Goal: Complete application form: Complete application form

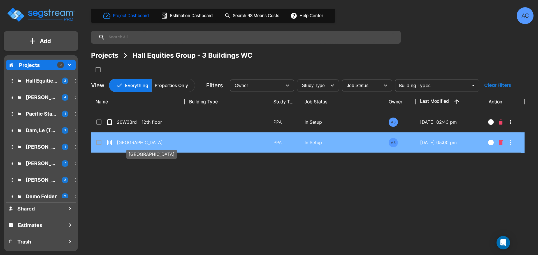
click at [144, 142] on p "[GEOGRAPHIC_DATA]" at bounding box center [145, 142] width 56 height 7
checkbox input "true"
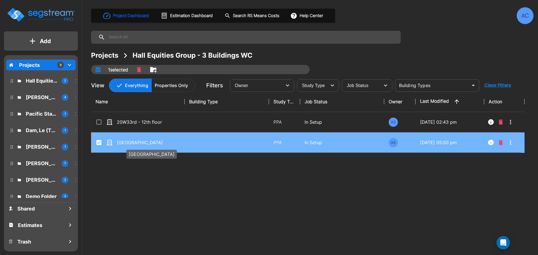
click at [144, 142] on p "[GEOGRAPHIC_DATA]" at bounding box center [145, 142] width 56 height 7
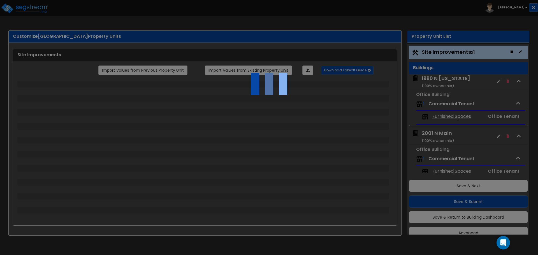
scroll to position [10, 0]
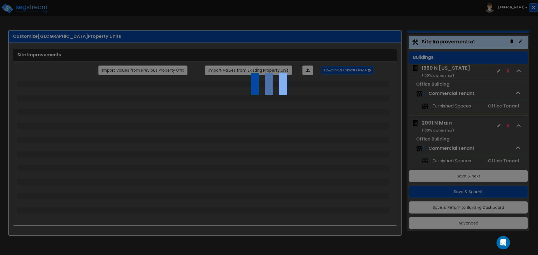
select select "2"
select select "1"
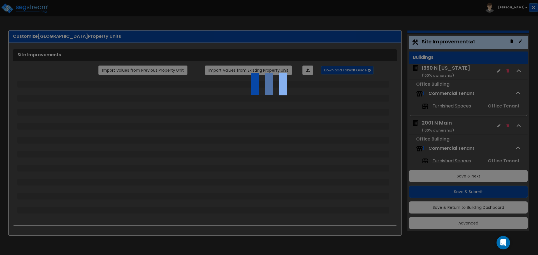
select select "1"
select select "2"
select select "1"
select select "2"
select select "1"
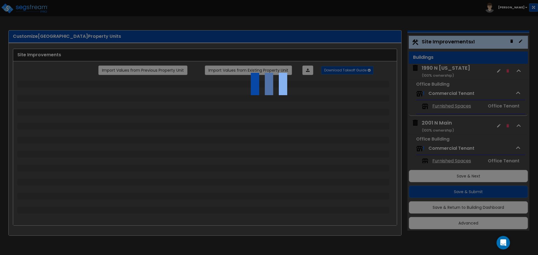
select select "1"
select select "2"
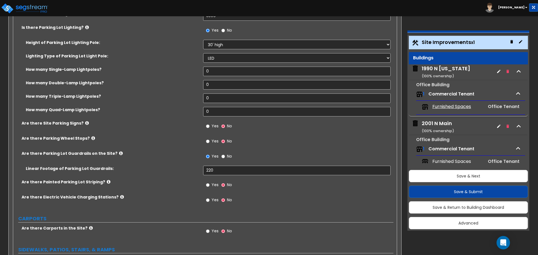
scroll to position [0, 0]
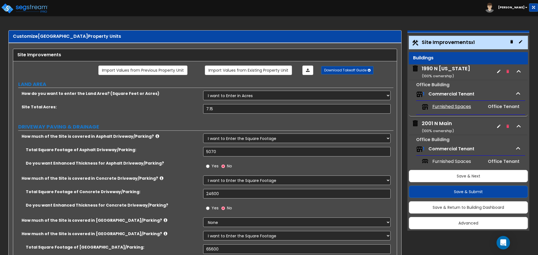
drag, startPoint x: 307, startPoint y: 172, endPoint x: 320, endPoint y: 81, distance: 91.9
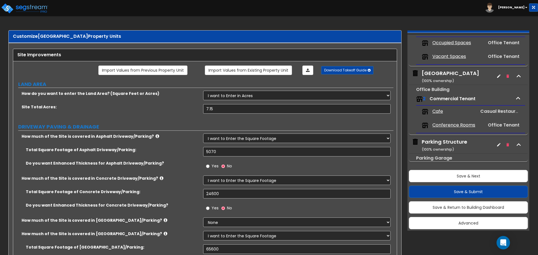
scroll to position [175, 0]
click at [449, 141] on div "Parking Structure ( 100 % ownership)" at bounding box center [444, 144] width 45 height 14
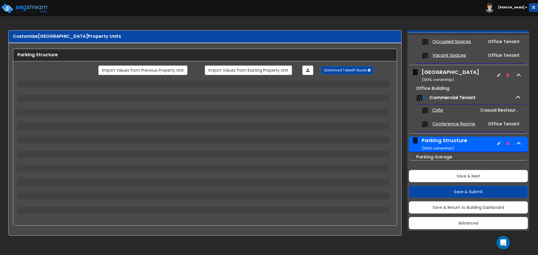
select select "3"
select select "1"
select select "3"
select select "1"
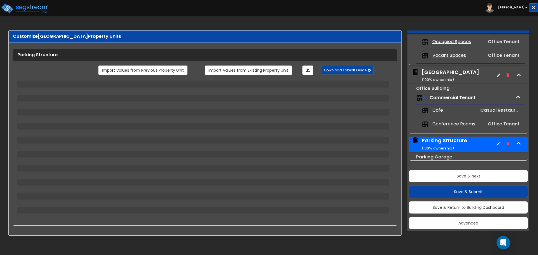
select select "2"
select select "4"
select select "2"
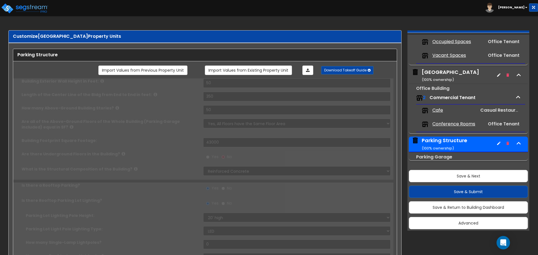
select select "2"
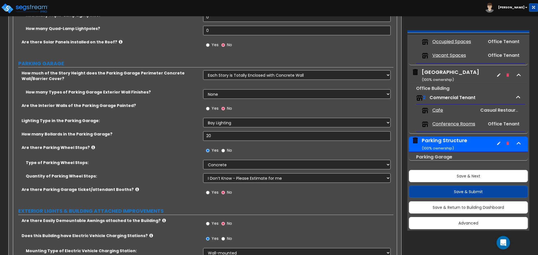
scroll to position [280, 0]
click at [250, 72] on select "None Only About Half of the Story Height Most of the Story Height is Covered Ea…" at bounding box center [296, 75] width 187 height 10
click at [241, 98] on select "None 1 2 3" at bounding box center [296, 94] width 187 height 10
click at [244, 95] on select "None 1 2 3" at bounding box center [296, 94] width 187 height 10
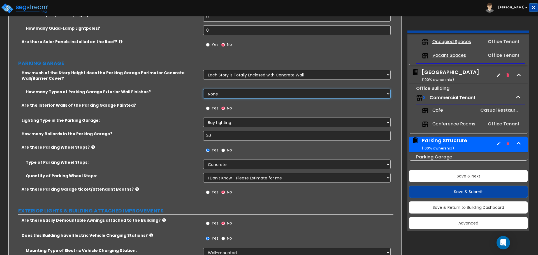
click at [244, 95] on select "None 1 2 3" at bounding box center [296, 94] width 187 height 10
select select "1"
click at [203, 89] on select "None 1 2 3" at bounding box center [296, 94] width 187 height 10
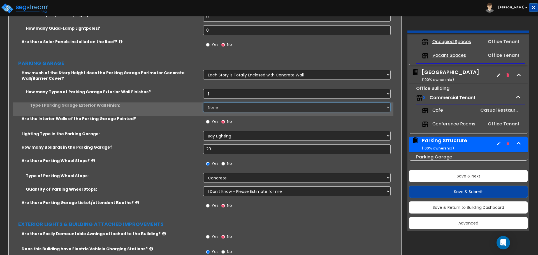
click at [239, 108] on select "None Paint Finish Stucco Finish Stone Veneer Brick Veneer Metal Composite Panel…" at bounding box center [296, 108] width 187 height 10
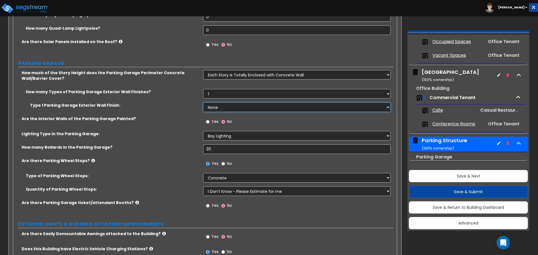
click at [239, 108] on select "None Paint Finish Stucco Finish Stone Veneer Brick Veneer Metal Composite Panel…" at bounding box center [296, 108] width 187 height 10
click at [239, 109] on select "None Paint Finish Stucco Finish Stone Veneer Brick Veneer Metal Composite Panel…" at bounding box center [296, 108] width 187 height 10
click at [203, 103] on select "None Paint Finish Stucco Finish Stone Veneer Brick Veneer Metal Composite Panel…" at bounding box center [296, 108] width 187 height 10
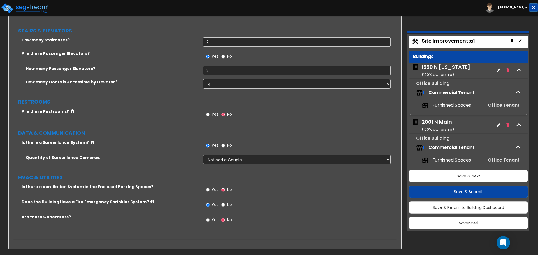
scroll to position [0, 0]
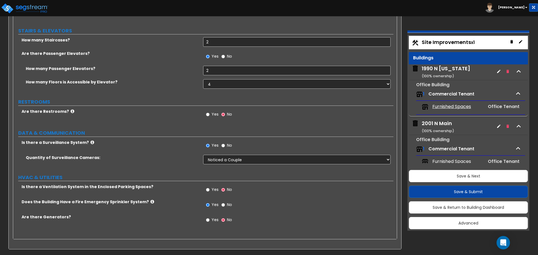
click at [444, 68] on div "1990 N [US_STATE] ( 100 % ownership)" at bounding box center [446, 72] width 48 height 14
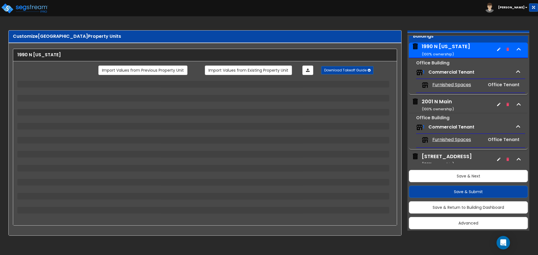
scroll to position [29, 0]
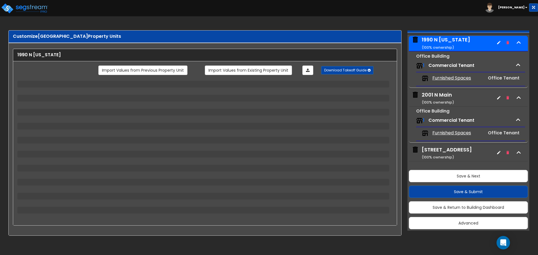
select select "4"
select select "1"
select select "5"
select select "6"
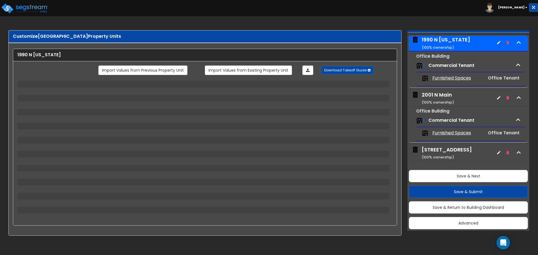
select select "2"
select select "4"
select select "2"
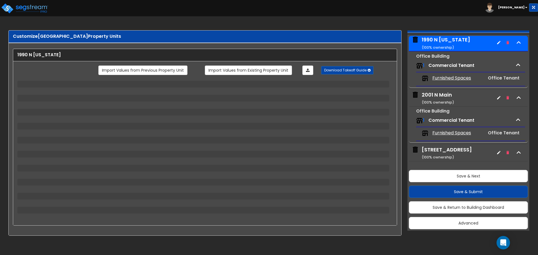
select select "1"
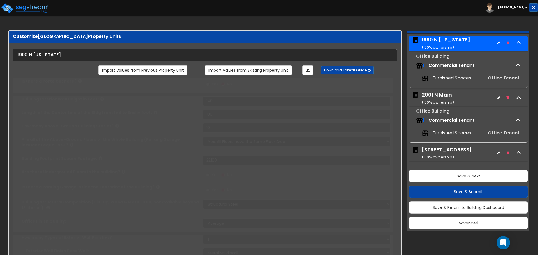
radio input "true"
select select "3"
type input "250"
type input "2"
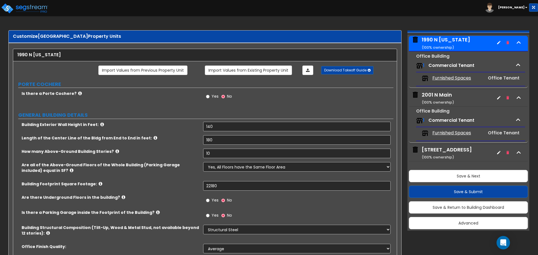
scroll to position [28, 0]
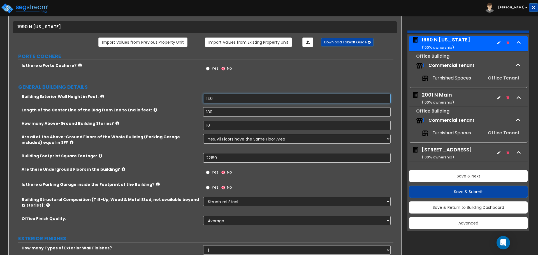
drag, startPoint x: 211, startPoint y: 96, endPoint x: 217, endPoint y: 99, distance: 6.3
click at [211, 96] on input "140" at bounding box center [296, 99] width 187 height 10
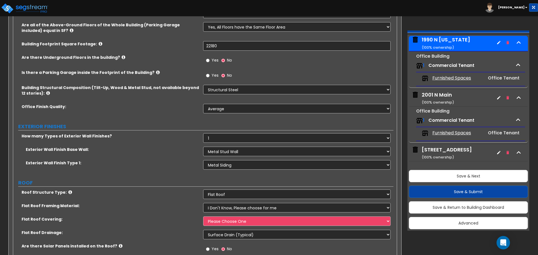
scroll to position [168, 0]
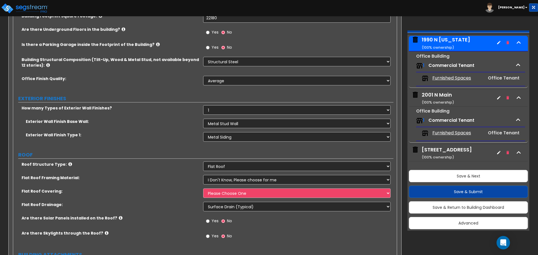
type input "130"
click at [225, 111] on select "None 1 2 3" at bounding box center [296, 110] width 187 height 10
click at [227, 129] on div "Exterior Wall Finish Base Wall: I Don't Know, Please Choose for me Concrete Mas…" at bounding box center [203, 125] width 380 height 13
click at [229, 125] on select "I Don't Know, Please Choose for me Concrete Masonry Units (CMU) Cast-in-Place C…" at bounding box center [296, 124] width 187 height 10
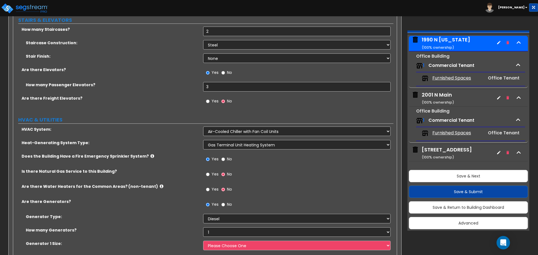
scroll to position [949, 0]
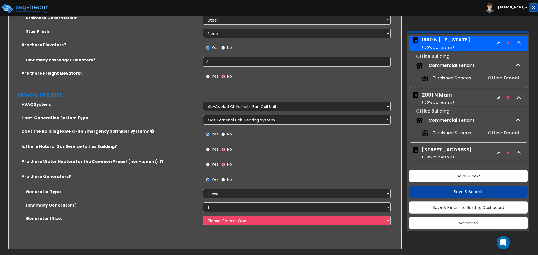
click at [213, 150] on span "Yes" at bounding box center [214, 149] width 7 height 6
click at [210, 150] on input "Yes" at bounding box center [208, 149] width 4 height 6
radio input "true"
click at [221, 221] on select "Please Choose One 30kW 50kW 75kW 100kW 125kW 150kW 175kW 200kW 250kW 300kW 350k…" at bounding box center [296, 221] width 187 height 10
select select "8"
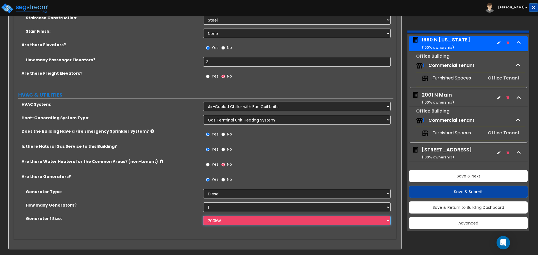
click at [203, 216] on select "Please Choose One 30kW 50kW 75kW 100kW 125kW 150kW 175kW 200kW 250kW 300kW 350k…" at bounding box center [296, 221] width 187 height 10
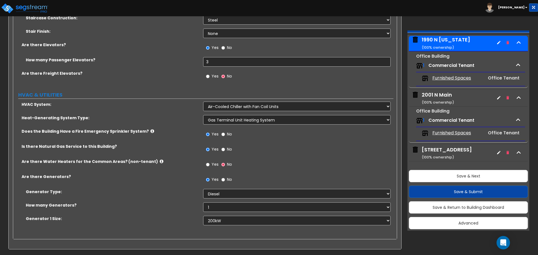
click at [455, 78] on span "Furnished Spaces" at bounding box center [451, 78] width 39 height 6
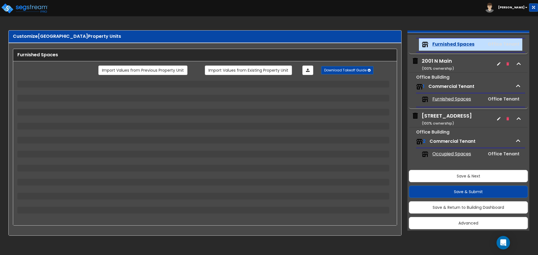
scroll to position [65, 0]
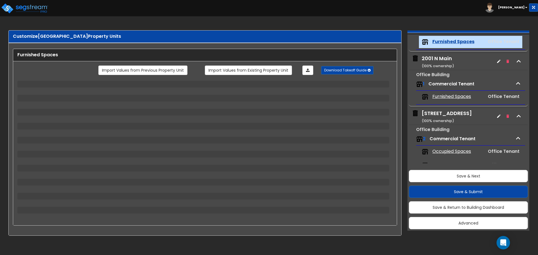
select select "1"
select select "2"
select select "3"
select select "5"
select select "4"
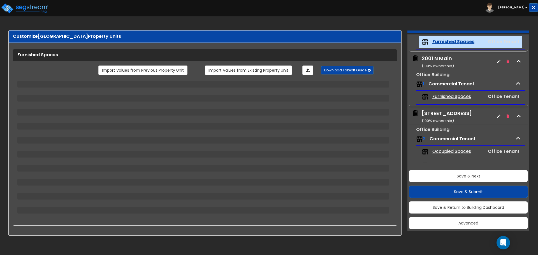
select select "1"
select select "2"
select select "3"
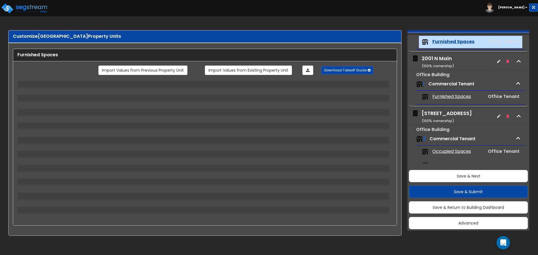
select select "2"
select select "1"
select select "2"
select select "1"
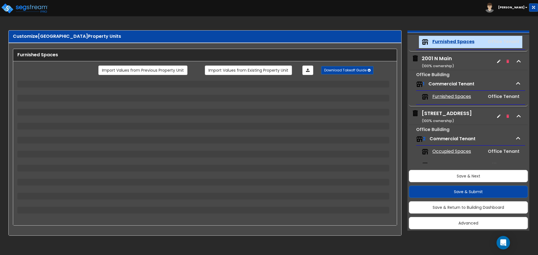
select select "2"
select select "3"
select select "2"
select select "1"
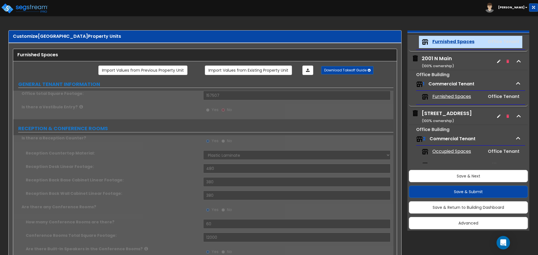
type input "2"
radio input "true"
select select "1"
type input "4"
radio input "true"
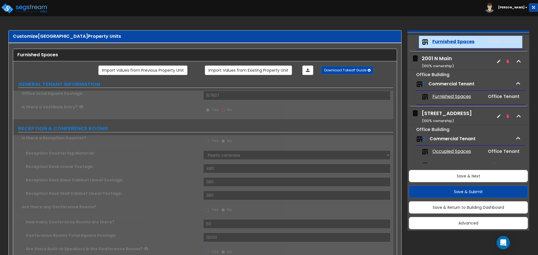
type input "48"
type input "3800"
select select "1"
type input "580"
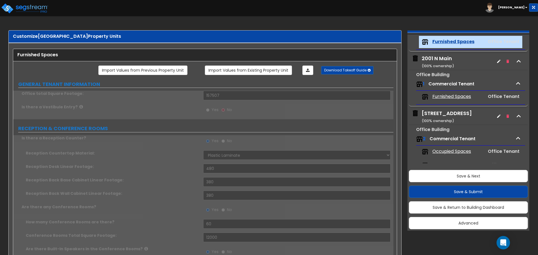
type input "48"
select select "1"
type input "48"
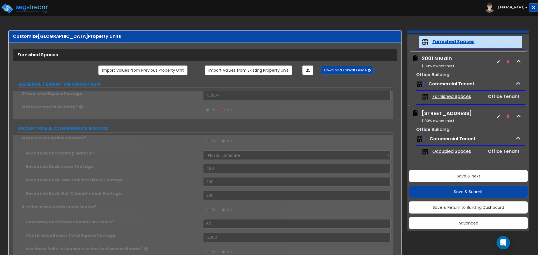
type input "48"
radio input "true"
type input "48"
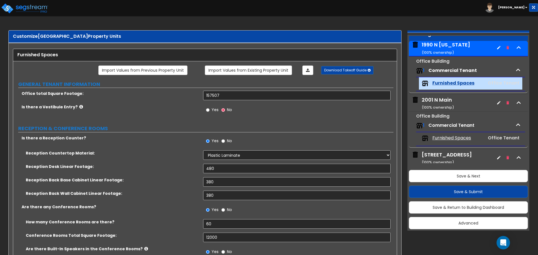
scroll to position [0, 0]
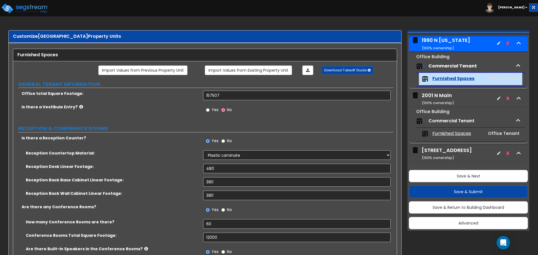
click at [447, 98] on div "2001 N Main ( 100 % ownership)" at bounding box center [438, 99] width 32 height 14
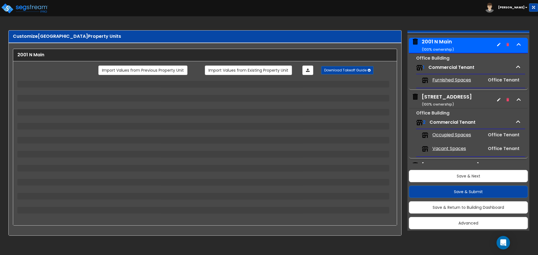
scroll to position [83, 0]
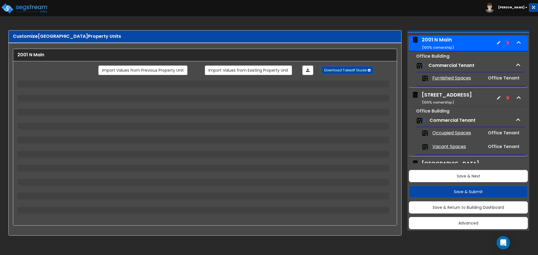
select select "1"
select select "2"
select select "1"
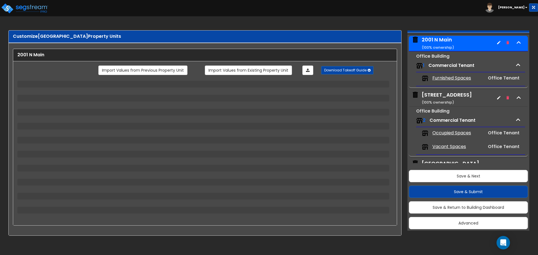
select select "2"
select select "1"
select select "2"
select select "1"
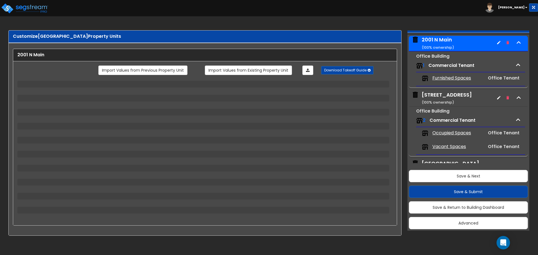
select select "2"
select select "4"
select select "1"
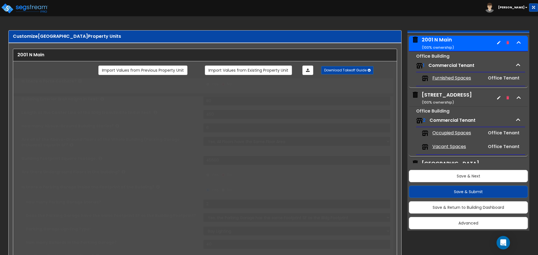
select select "1"
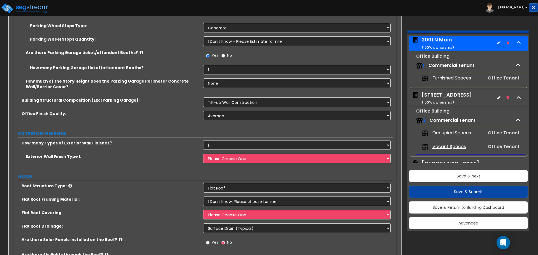
scroll to position [280, 0]
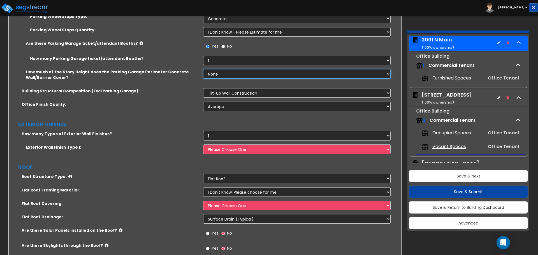
click at [218, 72] on select "None Only About Half of the Story Height Most of the Story Height is Covered Ea…" at bounding box center [296, 74] width 187 height 10
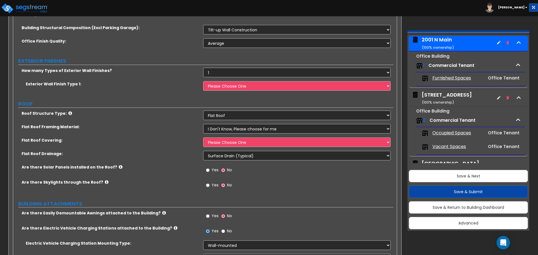
scroll to position [0, 0]
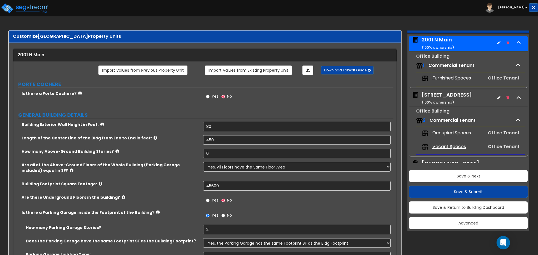
drag, startPoint x: 169, startPoint y: 190, endPoint x: 161, endPoint y: 83, distance: 107.6
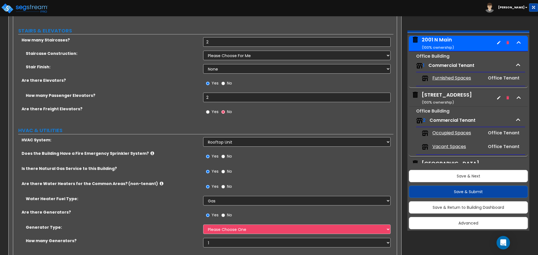
scroll to position [1115, 0]
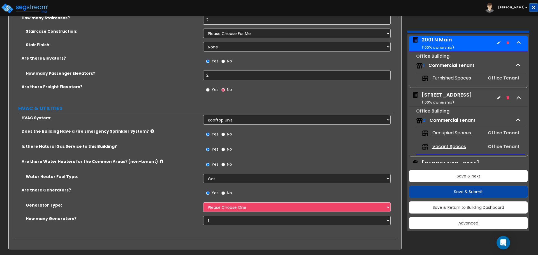
click at [448, 80] on span "Furnished Spaces" at bounding box center [451, 78] width 39 height 6
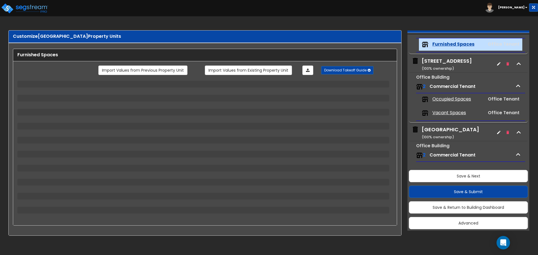
scroll to position [120, 0]
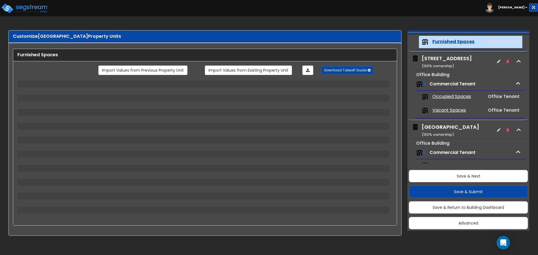
select select "1"
select select "3"
select select "7"
select select "1"
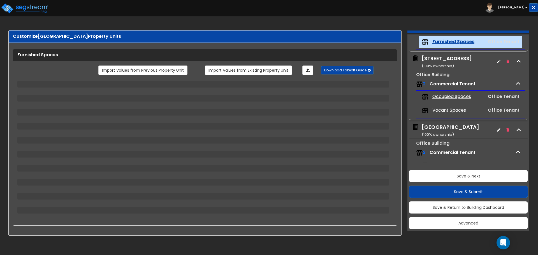
select select "6"
select select "1"
select select "3"
select select "2"
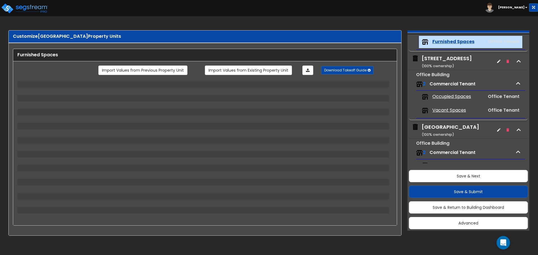
select select "1"
select select "2"
select select "1"
select select "2"
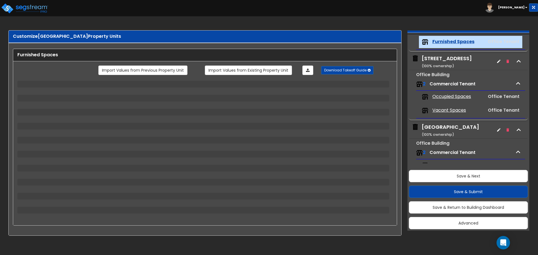
select select "3"
select select "1"
select select "2"
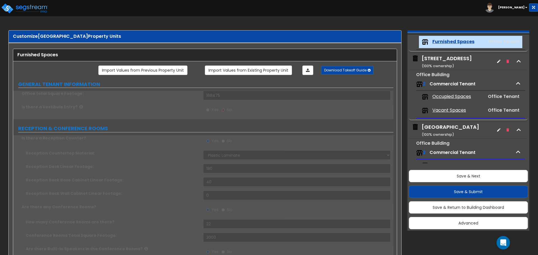
type input "4"
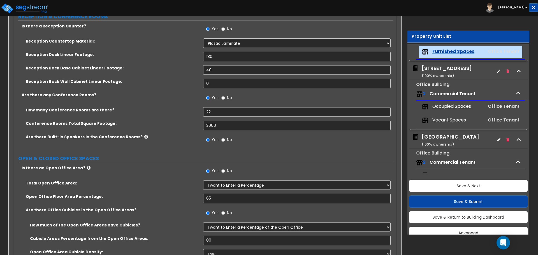
click at [169, 149] on div "Are there Built-In Speakers in the Conference Rooms? Yes No" at bounding box center [203, 141] width 380 height 15
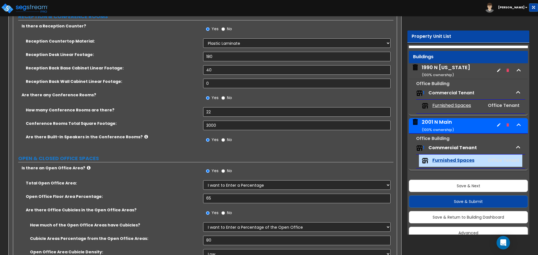
scroll to position [0, 0]
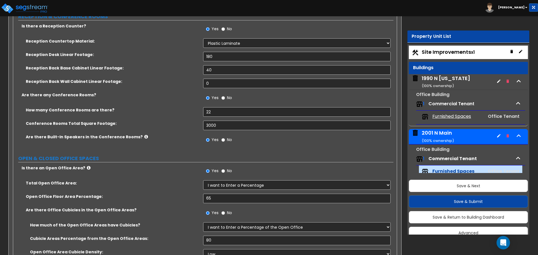
click at [453, 52] on span "Site Improvements x1" at bounding box center [448, 51] width 53 height 7
select select "2"
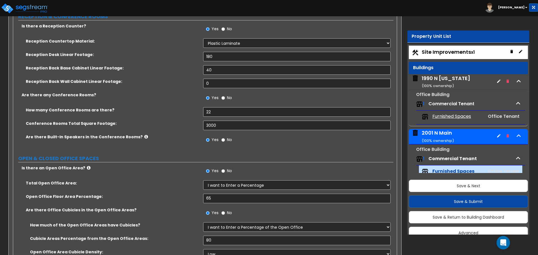
select select "1"
select select "2"
select select "1"
select select "2"
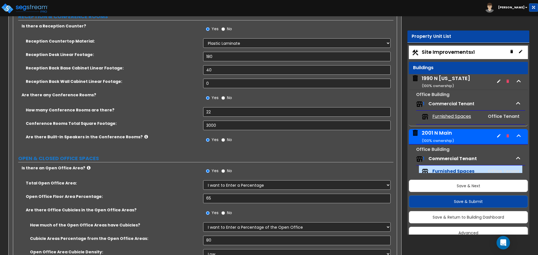
select select "1"
select select "2"
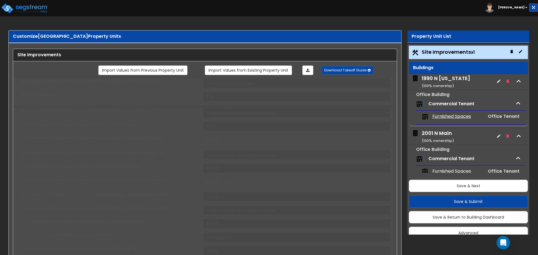
scroll to position [10, 0]
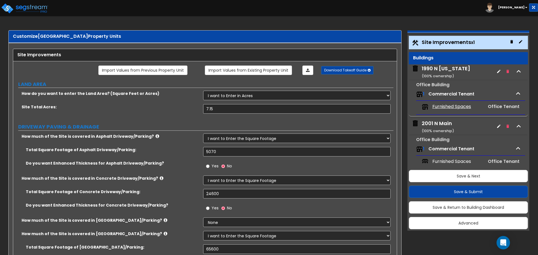
click at [172, 148] on label "Total Square Footage of Asphalt Driveway/Parking:" at bounding box center [112, 150] width 173 height 6
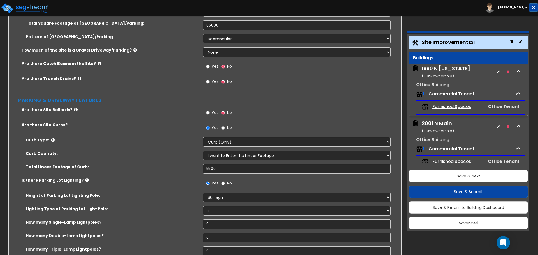
scroll to position [196, 0]
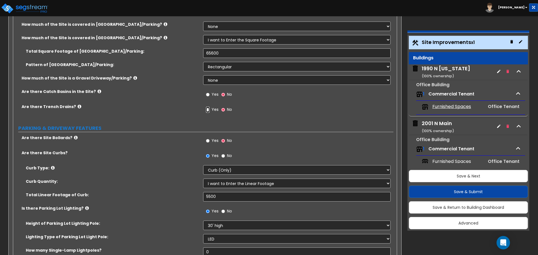
click at [208, 110] on input "Yes" at bounding box center [208, 110] width 4 height 6
radio input "true"
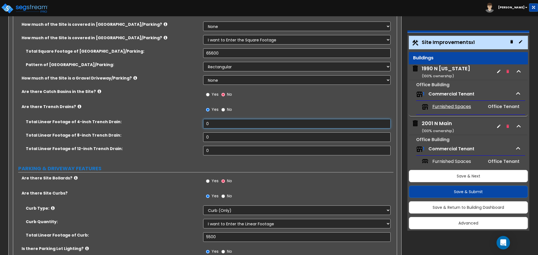
drag, startPoint x: 223, startPoint y: 127, endPoint x: 197, endPoint y: 122, distance: 26.6
click at [197, 122] on div "Total Linear Footage of 4-inch Trench Drain: 0" at bounding box center [203, 125] width 380 height 13
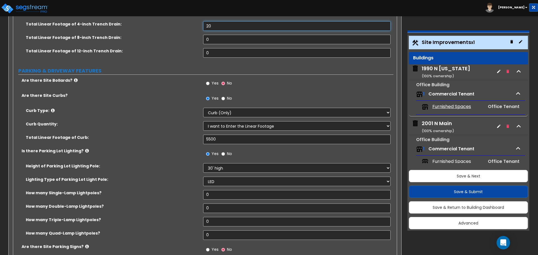
scroll to position [280, 0]
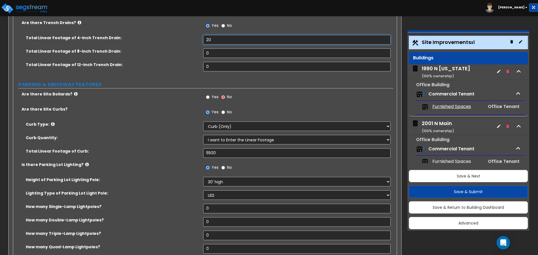
type input "20"
click at [212, 96] on span "Yes" at bounding box center [214, 97] width 7 height 6
click at [210, 96] on input "Yes" at bounding box center [208, 97] width 4 height 6
radio input "true"
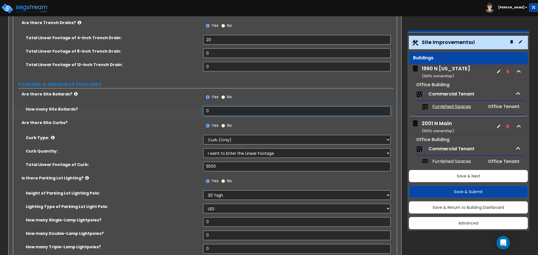
drag, startPoint x: 224, startPoint y: 107, endPoint x: 178, endPoint y: 106, distance: 46.0
click at [182, 108] on div "How many Site Bollards? 0" at bounding box center [203, 112] width 380 height 13
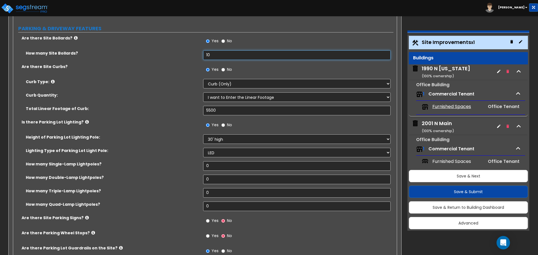
scroll to position [364, 0]
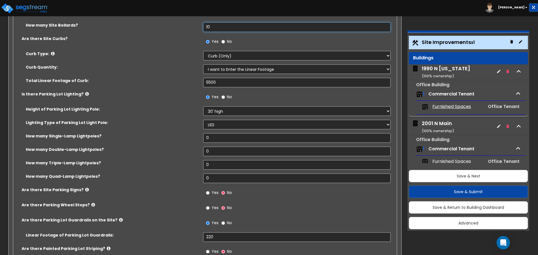
type input "10"
drag, startPoint x: 220, startPoint y: 82, endPoint x: 209, endPoint y: 83, distance: 11.2
click at [209, 83] on input "5500" at bounding box center [296, 83] width 187 height 10
click at [204, 82] on input "5500" at bounding box center [296, 83] width 187 height 10
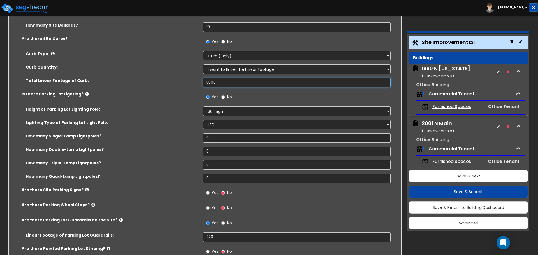
click at [207, 82] on input "5500" at bounding box center [296, 83] width 187 height 10
click at [210, 83] on input "5500" at bounding box center [296, 83] width 187 height 10
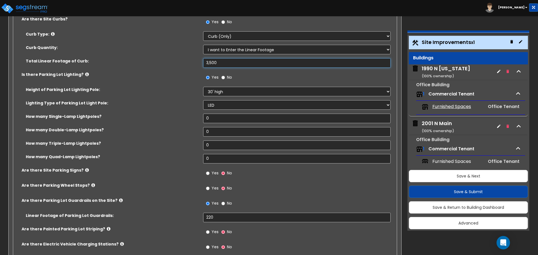
scroll to position [392, 0]
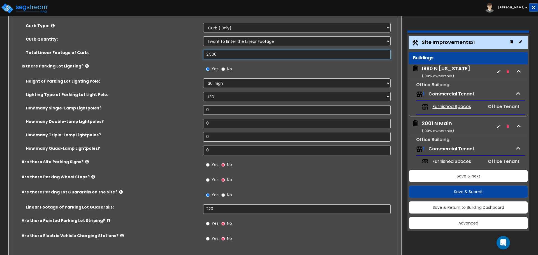
type input "3,500"
click at [218, 82] on select "Please Choose One 20' high 30' high 40' high" at bounding box center [296, 83] width 187 height 10
select select "1"
click at [203, 78] on select "Please Choose One 20' high 30' high 40' high" at bounding box center [296, 83] width 187 height 10
drag, startPoint x: 215, startPoint y: 109, endPoint x: 176, endPoint y: 107, distance: 38.7
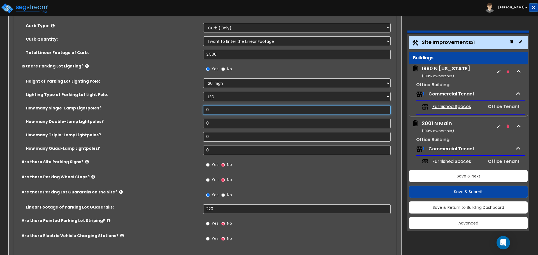
click at [176, 107] on div "How many Single-Lamp Lightpoles? 0" at bounding box center [203, 111] width 380 height 13
type input "25"
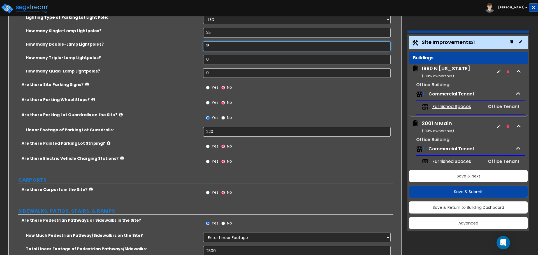
scroll to position [476, 0]
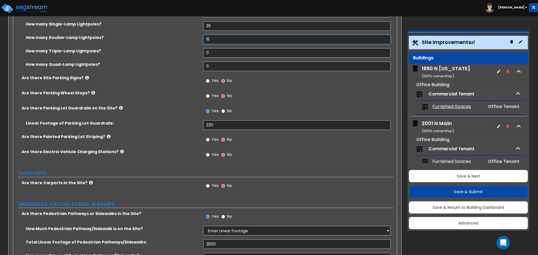
type input "15"
click at [207, 80] on input "Yes" at bounding box center [208, 81] width 4 height 6
radio input "true"
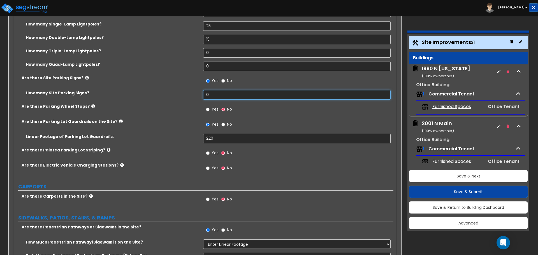
drag, startPoint x: 213, startPoint y: 93, endPoint x: 189, endPoint y: 90, distance: 24.4
click at [189, 90] on div "Are there Site Bollards? Yes No How many Site Bollards? 10 Are there Site Curbs…" at bounding box center [203, 36] width 372 height 282
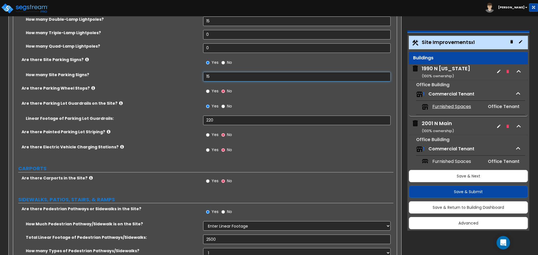
scroll to position [504, 0]
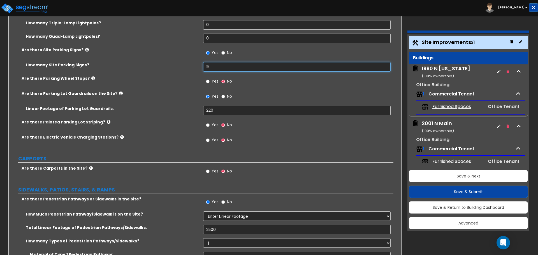
type input "15"
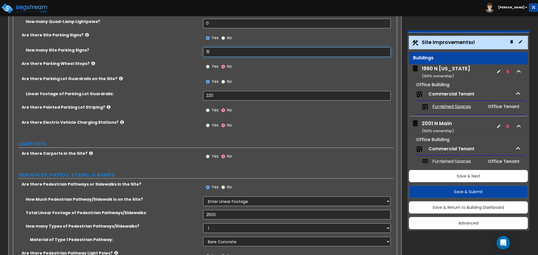
scroll to position [532, 0]
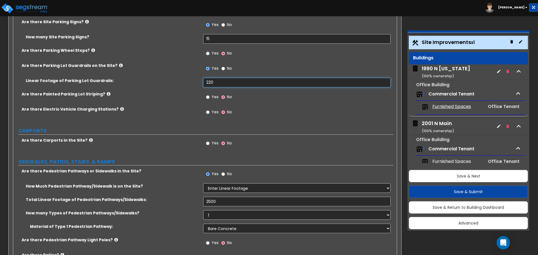
drag, startPoint x: 225, startPoint y: 80, endPoint x: 197, endPoint y: 81, distance: 27.5
click at [197, 81] on div "Linear Footage of Parking Lot Guardrails: 220" at bounding box center [203, 84] width 380 height 13
click at [220, 83] on input "220" at bounding box center [296, 83] width 187 height 10
click at [208, 82] on input "220" at bounding box center [296, 83] width 187 height 10
type input "320"
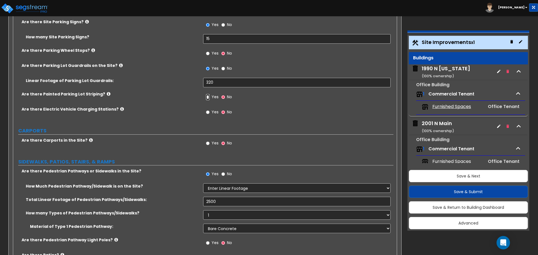
click at [208, 97] on input "Yes" at bounding box center [208, 97] width 4 height 6
radio input "true"
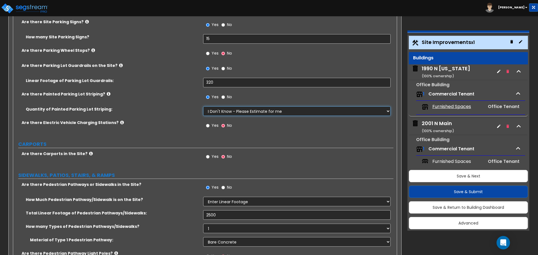
click at [258, 111] on select "I Don't Know - Please Estimate for me I Want to Enter the Number of Parking Spa…" at bounding box center [296, 111] width 187 height 10
select select "1"
click at [203, 106] on select "I Don't Know - Please Estimate for me I Want to Enter the Number of Parking Spa…" at bounding box center [296, 111] width 187 height 10
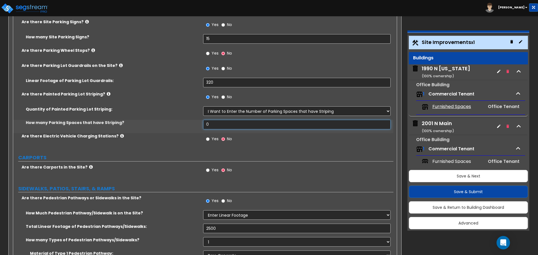
drag, startPoint x: 221, startPoint y: 122, endPoint x: 170, endPoint y: 124, distance: 51.3
click at [172, 120] on div "How many Parking Spaces that have Striping? 0" at bounding box center [203, 126] width 380 height 13
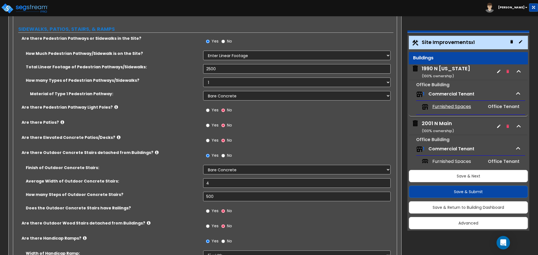
scroll to position [700, 0]
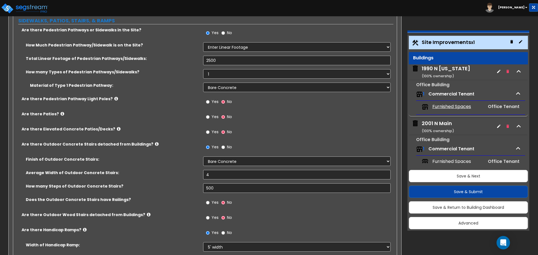
type input "15"
drag, startPoint x: 211, startPoint y: 61, endPoint x: 205, endPoint y: 61, distance: 5.6
click at [205, 61] on input "2500" at bounding box center [296, 61] width 187 height 10
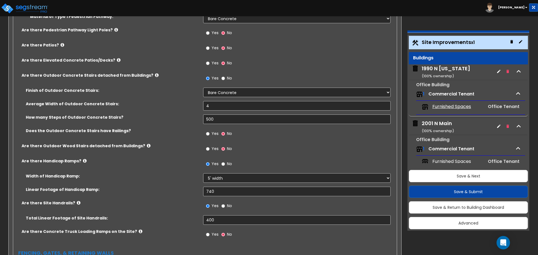
scroll to position [756, 0]
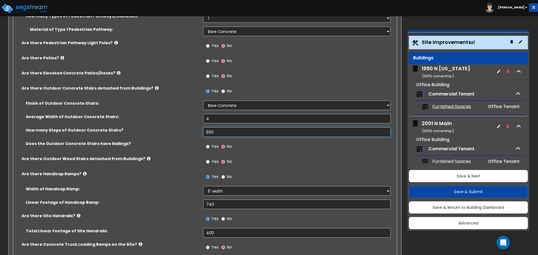
click at [224, 132] on input "500" at bounding box center [296, 132] width 187 height 10
drag, startPoint x: 217, startPoint y: 131, endPoint x: 201, endPoint y: 131, distance: 15.7
click at [201, 131] on div "How many Steps of Outdoor Concrete Stairs? 500" at bounding box center [203, 133] width 380 height 13
click at [228, 134] on input "500" at bounding box center [296, 132] width 187 height 10
click at [216, 134] on input "500" at bounding box center [296, 132] width 187 height 10
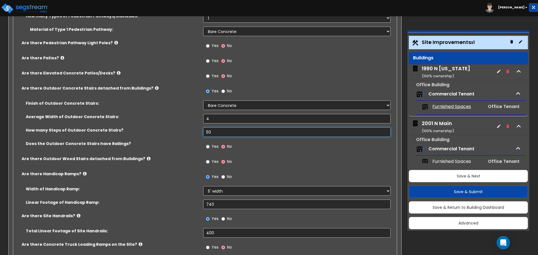
type input "5"
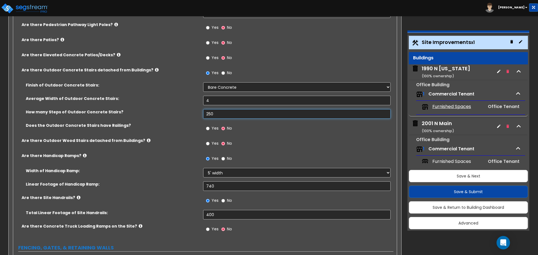
scroll to position [784, 0]
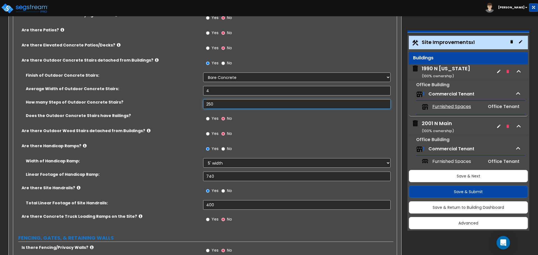
type input "250"
click at [210, 118] on input "Yes" at bounding box center [208, 119] width 4 height 6
radio input "true"
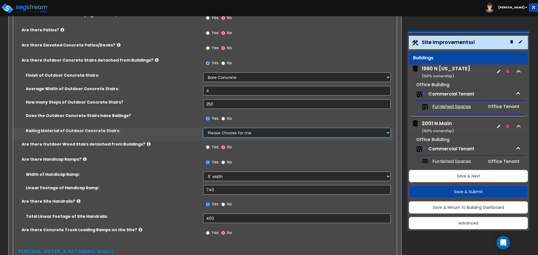
click at [235, 138] on select "Please Choose for me Steel Aluminum Wood" at bounding box center [296, 133] width 187 height 10
select select "2"
click at [203, 128] on select "Please Choose for me Steel Aluminum Wood" at bounding box center [296, 133] width 187 height 10
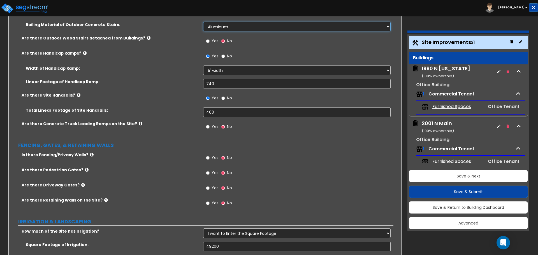
scroll to position [896, 0]
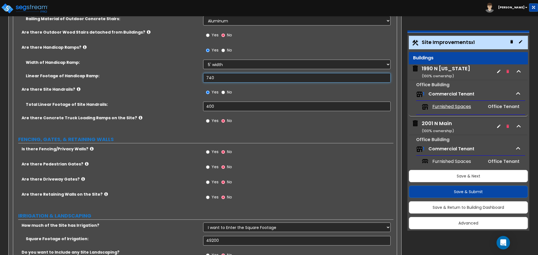
click at [207, 78] on input "740" at bounding box center [296, 78] width 187 height 10
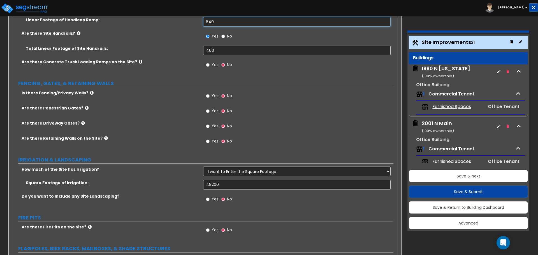
scroll to position [980, 0]
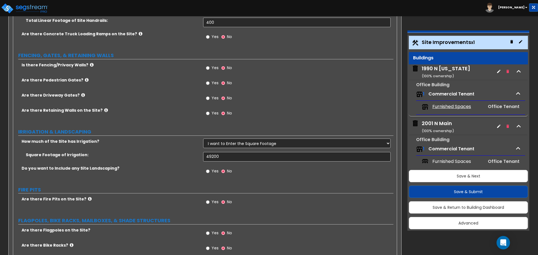
type input "540"
drag, startPoint x: 18, startPoint y: 63, endPoint x: 90, endPoint y: 67, distance: 71.6
click at [90, 67] on div "Is there Fencing/Privacy Walls?" at bounding box center [108, 65] width 190 height 6
click at [207, 68] on input "Yes" at bounding box center [208, 68] width 4 height 6
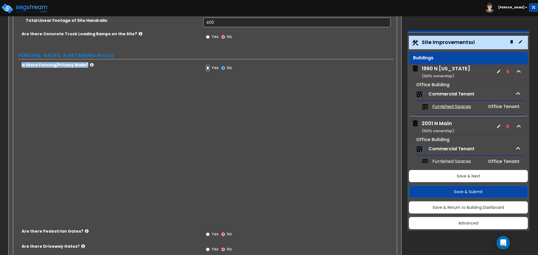
radio input "true"
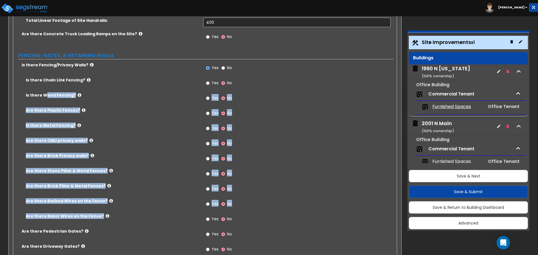
drag, startPoint x: 46, startPoint y: 94, endPoint x: 108, endPoint y: 222, distance: 142.6
click at [108, 222] on div "Is there Chain Link Fencing? Yes No Is there Wood Fencing? Yes No Are there Pla…" at bounding box center [203, 152] width 372 height 151
click at [107, 125] on label "Is there Metal Fencing?" at bounding box center [112, 126] width 173 height 6
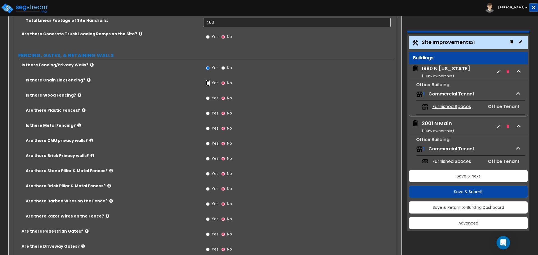
click at [206, 82] on input "Yes" at bounding box center [208, 83] width 4 height 6
radio input "true"
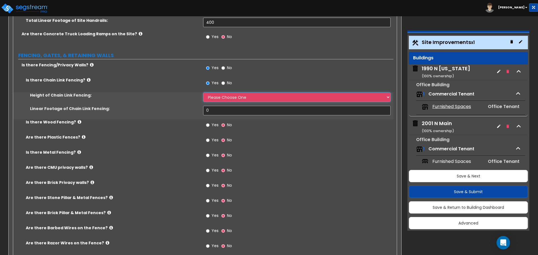
click at [214, 93] on select "Please Choose One 3 feet 4 feet 5 feet 6 feet 10 feet 12 feet" at bounding box center [296, 97] width 187 height 10
select select "5"
click at [203, 92] on select "Please Choose One 3 feet 4 feet 5 feet 6 feet 10 feet 12 feet" at bounding box center [296, 97] width 187 height 10
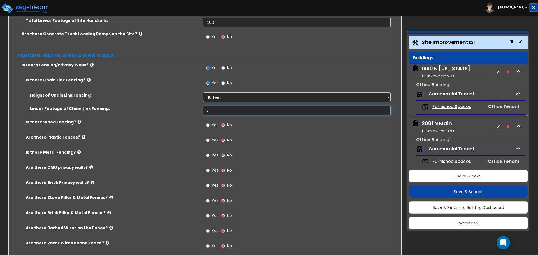
drag, startPoint x: 217, startPoint y: 108, endPoint x: 158, endPoint y: 104, distance: 59.0
click at [158, 104] on div "Height of Chain Link Fencing: Please Choose One 3 feet 4 feet 5 feet 6 feet 10 …" at bounding box center [203, 105] width 372 height 27
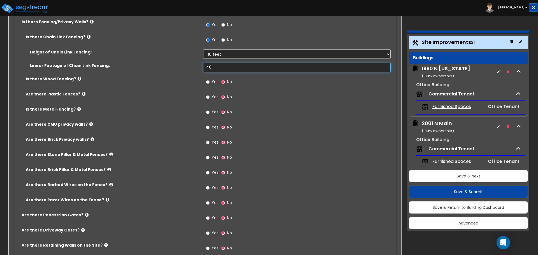
scroll to position [1036, 0]
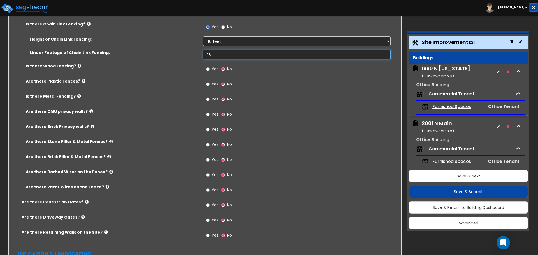
type input "40"
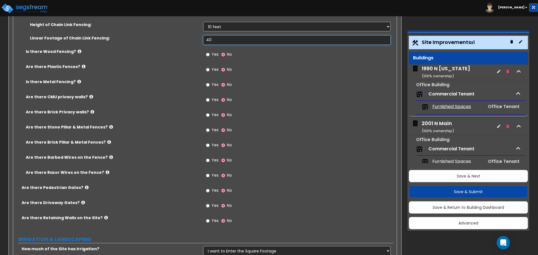
scroll to position [1064, 0]
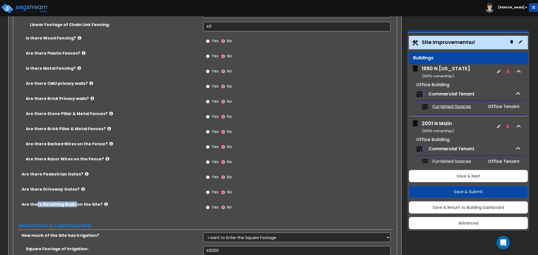
drag, startPoint x: 36, startPoint y: 205, endPoint x: 73, endPoint y: 206, distance: 37.8
click at [73, 206] on label "Are there Retaining Walls on the Site?" at bounding box center [110, 205] width 177 height 6
click at [207, 208] on input "Yes" at bounding box center [208, 207] width 4 height 6
radio input "true"
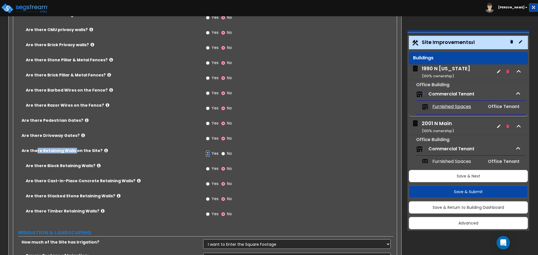
scroll to position [1120, 0]
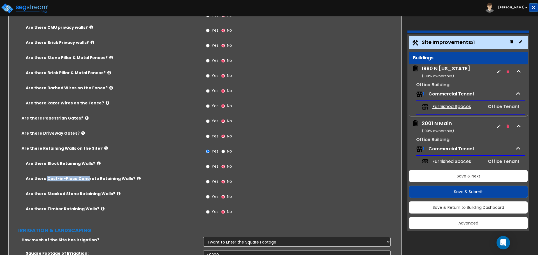
drag, startPoint x: 45, startPoint y: 178, endPoint x: 84, endPoint y: 182, distance: 39.4
click at [84, 182] on div "Are there Cast-in-Place Concrete Retaining Walls? Yes No" at bounding box center [203, 183] width 380 height 15
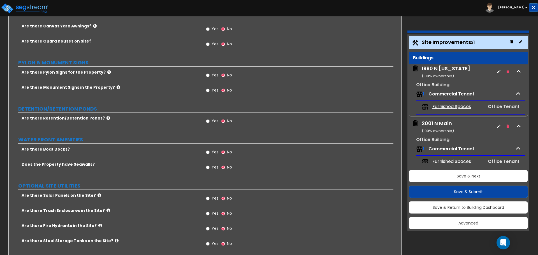
scroll to position [1508, 0]
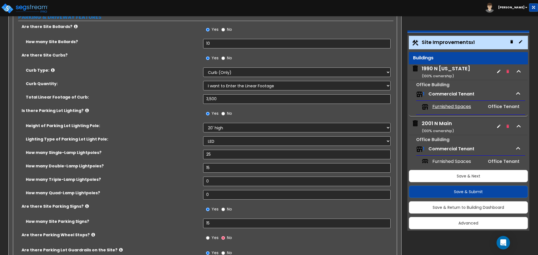
drag, startPoint x: 198, startPoint y: 189, endPoint x: 190, endPoint y: 106, distance: 83.8
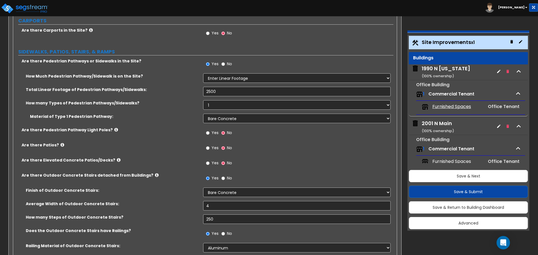
scroll to position [672, 0]
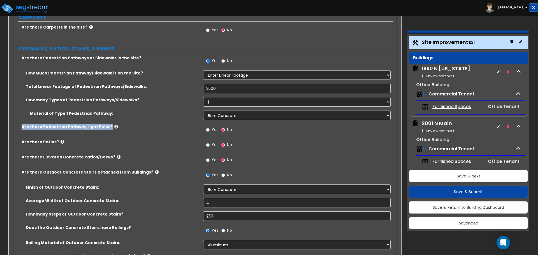
drag, startPoint x: 22, startPoint y: 127, endPoint x: 117, endPoint y: 131, distance: 94.7
click at [117, 131] on div "Are there Pedestrian Pathway Light Poles? Yes No" at bounding box center [203, 131] width 380 height 15
click at [208, 129] on input "Yes" at bounding box center [208, 130] width 4 height 6
radio input "true"
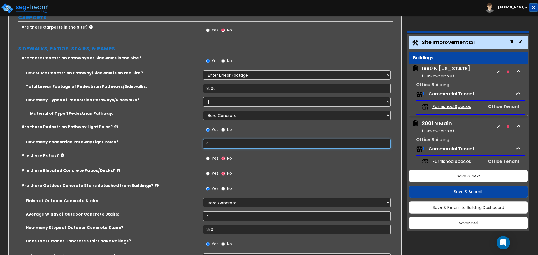
drag, startPoint x: 210, startPoint y: 144, endPoint x: 199, endPoint y: 144, distance: 11.2
click at [205, 144] on input "0" at bounding box center [296, 144] width 187 height 10
click at [211, 144] on input "0" at bounding box center [296, 144] width 187 height 10
drag, startPoint x: 205, startPoint y: 144, endPoint x: 173, endPoint y: 143, distance: 31.7
click at [173, 143] on div "How many Pedestrian Pathway Light Poles? 0" at bounding box center [203, 145] width 380 height 13
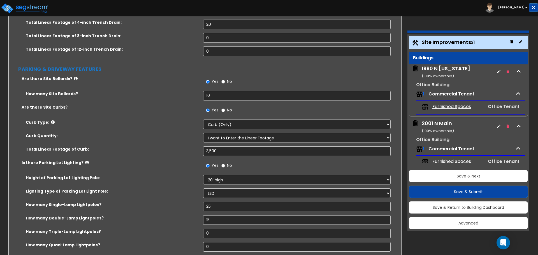
scroll to position [364, 0]
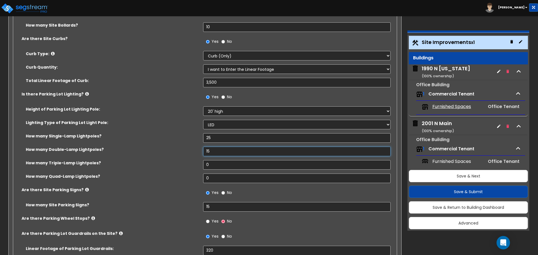
drag, startPoint x: 225, startPoint y: 150, endPoint x: 94, endPoint y: 115, distance: 136.2
click at [94, 115] on div "Height of Parking Lot Lighting Pole: Please Choose One 20' high 30' high 40' hi…" at bounding box center [203, 146] width 372 height 81
click at [119, 125] on label "Lighting Type of Parking Lot Light Pole:" at bounding box center [112, 123] width 173 height 6
drag, startPoint x: 212, startPoint y: 138, endPoint x: 189, endPoint y: 138, distance: 23.3
click at [189, 138] on div "How many Single-Lamp Lightpoles? 25" at bounding box center [203, 139] width 380 height 13
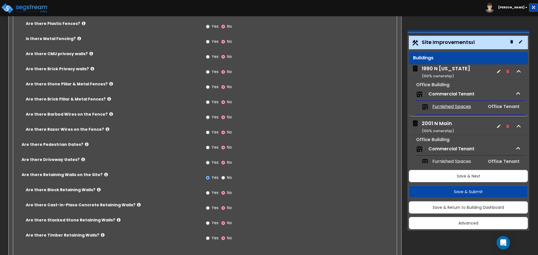
scroll to position [1120, 0]
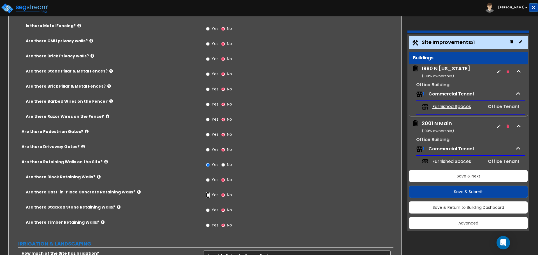
click at [207, 194] on input "Yes" at bounding box center [208, 195] width 4 height 6
radio input "true"
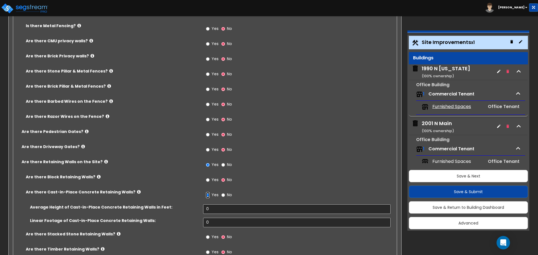
scroll to position [1148, 0]
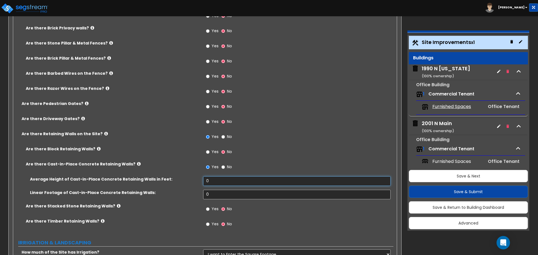
drag, startPoint x: 218, startPoint y: 180, endPoint x: 173, endPoint y: 175, distance: 46.0
click at [173, 175] on div "Are there Block Retaining Walls? Yes No Are there Cast-in-Place Concrete Retain…" at bounding box center [203, 189] width 372 height 87
type input "5"
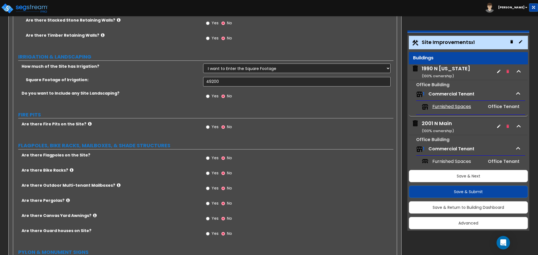
scroll to position [1345, 0]
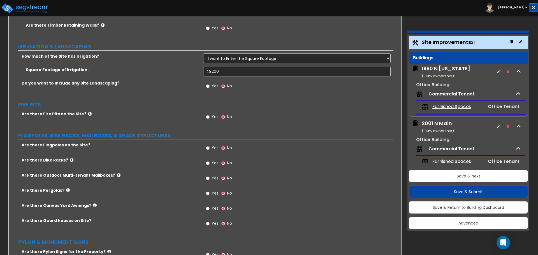
type input "500"
drag, startPoint x: 40, startPoint y: 84, endPoint x: 172, endPoint y: 86, distance: 131.9
click at [134, 85] on label "Do you want to Include any Site Landscaping?" at bounding box center [110, 83] width 177 height 6
click at [208, 86] on input "Yes" at bounding box center [208, 86] width 4 height 6
radio input "true"
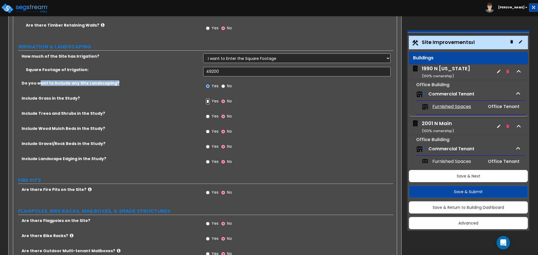
click at [208, 101] on input "Yes" at bounding box center [208, 101] width 4 height 6
radio input "true"
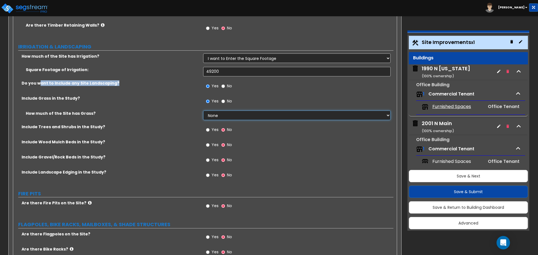
click at [216, 114] on select "None I want to Enter an Approximate Percentage I want to Enter the Square Foota…" at bounding box center [296, 116] width 187 height 10
select select "2"
click at [203, 111] on select "None I want to Enter an Approximate Percentage I want to Enter the Square Foota…" at bounding box center [296, 116] width 187 height 10
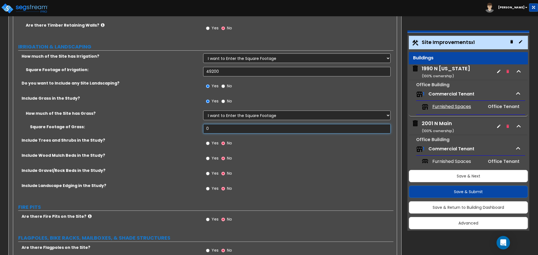
drag, startPoint x: 206, startPoint y: 126, endPoint x: 200, endPoint y: 126, distance: 5.6
click at [201, 126] on div "Square Footage of Grass: 0" at bounding box center [203, 130] width 380 height 13
type input "18,000"
click at [208, 143] on input "Yes" at bounding box center [208, 143] width 4 height 6
radio input "true"
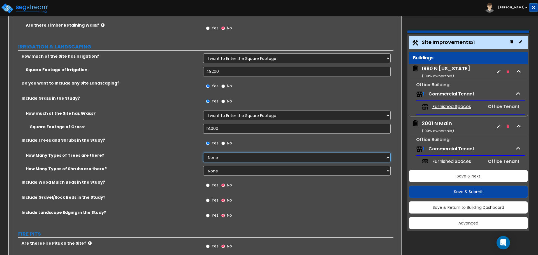
click at [236, 159] on select "None 1 2 3" at bounding box center [296, 158] width 187 height 10
click at [203, 153] on select "None 1 2 3" at bounding box center [296, 158] width 187 height 10
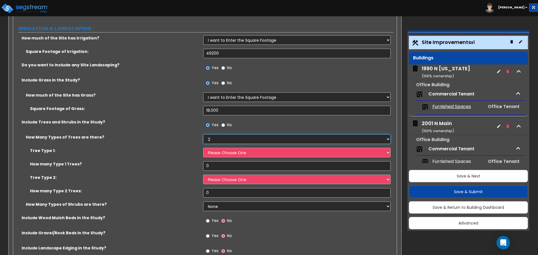
scroll to position [1373, 0]
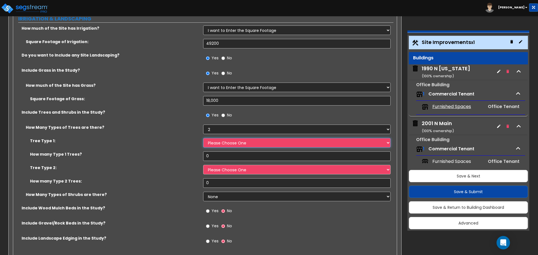
click at [224, 142] on select "Please Choose One Honey Locust Planetree Poplar Elm Hawthorn Linden Maple Red M…" at bounding box center [296, 143] width 187 height 10
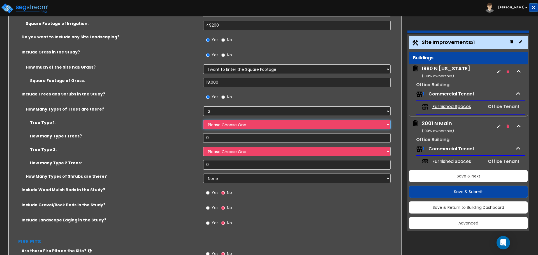
scroll to position [1401, 0]
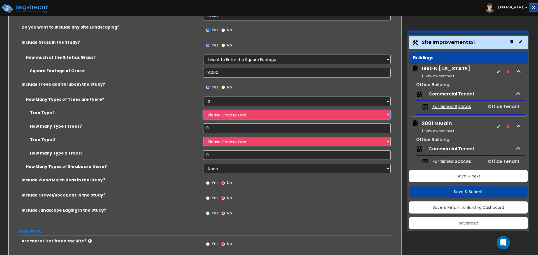
click at [248, 117] on select "Please Choose One Honey Locust Planetree Poplar Elm Hawthorn Linden Maple Red M…" at bounding box center [296, 115] width 187 height 10
click at [194, 127] on label "How many Type 1 Trees?" at bounding box center [114, 127] width 169 height 6
click at [221, 100] on select "None 1 2 3" at bounding box center [296, 102] width 187 height 10
select select "3"
click at [203, 97] on select "None 1 2 3" at bounding box center [296, 102] width 187 height 10
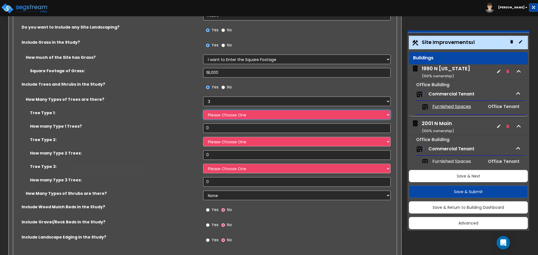
click at [227, 117] on select "Please Choose One Honey Locust Planetree Poplar Elm Hawthorn Linden Maple Red M…" at bounding box center [296, 115] width 187 height 10
select select "5"
click at [203, 110] on select "Please Choose One Honey Locust Planetree Poplar Elm Hawthorn Linden Maple Red M…" at bounding box center [296, 115] width 187 height 10
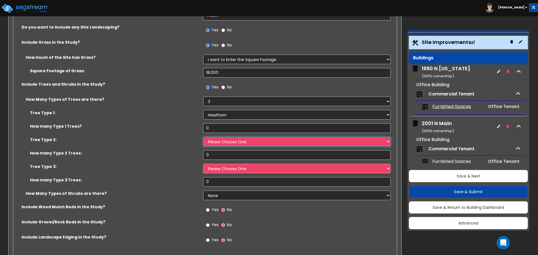
click at [226, 139] on select "Please Choose One Honey Locust Planetree Poplar Elm Hawthorn Linden Maple Red M…" at bounding box center [296, 142] width 187 height 10
select select "3"
click at [203, 137] on select "Please Choose One Honey Locust Planetree Poplar Elm Hawthorn Linden Maple Red M…" at bounding box center [296, 142] width 187 height 10
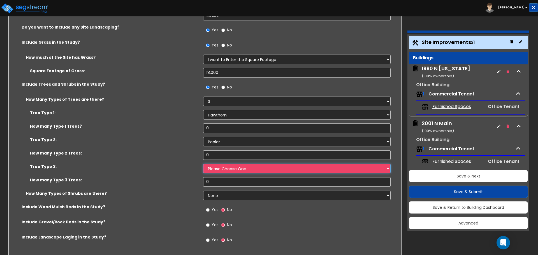
click at [231, 171] on select "Please Choose One Honey Locust Planetree Poplar Elm Hawthorn Linden Maple Red M…" at bounding box center [296, 169] width 187 height 10
select select "10"
click at [203, 164] on select "Please Choose One Honey Locust Planetree Poplar Elm Hawthorn Linden Maple Red M…" at bounding box center [296, 169] width 187 height 10
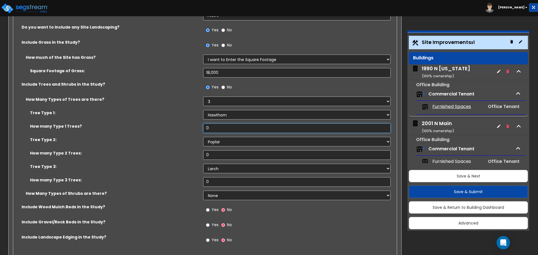
drag, startPoint x: 211, startPoint y: 124, endPoint x: 191, endPoint y: 122, distance: 20.0
click at [198, 124] on div "How many Type 1 Trees? 0" at bounding box center [203, 130] width 380 height 13
click at [218, 129] on input "0" at bounding box center [296, 129] width 187 height 10
drag, startPoint x: 217, startPoint y: 129, endPoint x: 186, endPoint y: 128, distance: 30.5
click at [186, 128] on div "How many Type 1 Trees? 0" at bounding box center [203, 130] width 380 height 13
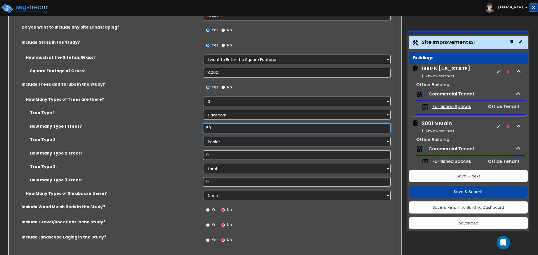
type input "50"
drag, startPoint x: 215, startPoint y: 154, endPoint x: 193, endPoint y: 154, distance: 21.8
click at [193, 154] on div "How many Type 2 Trees: 0" at bounding box center [203, 156] width 380 height 13
type input "50"
drag, startPoint x: 213, startPoint y: 182, endPoint x: 201, endPoint y: 182, distance: 11.5
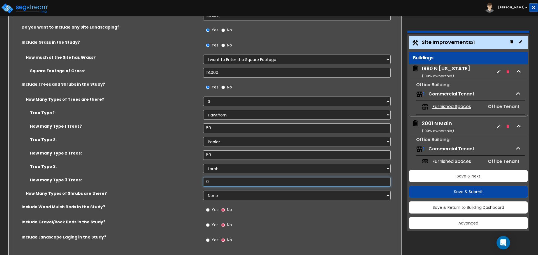
click at [202, 183] on div "How many Type 3 Trees: 0" at bounding box center [203, 183] width 380 height 13
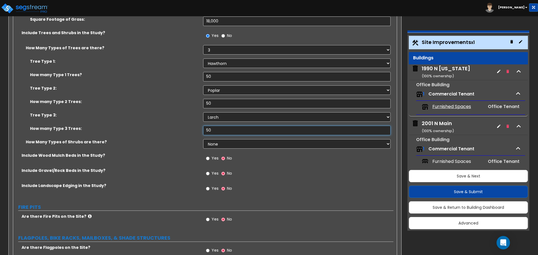
scroll to position [1485, 0]
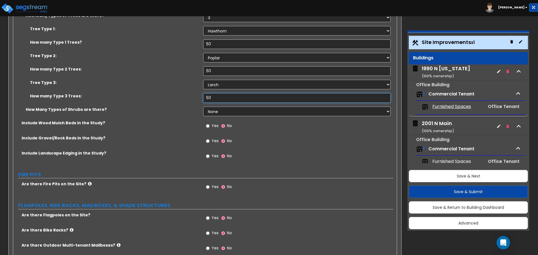
type input "50"
click at [237, 113] on select "None 1 2 3" at bounding box center [296, 112] width 187 height 10
select select "3"
click at [203, 107] on select "None 1 2 3" at bounding box center [296, 112] width 187 height 10
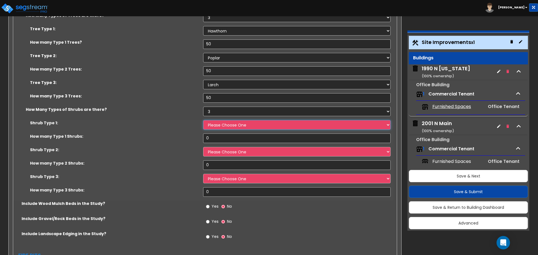
click at [237, 127] on select "Please Choose One Arborvitae Azalea Yew Boxwood Juniper [PERSON_NAME] Cotoneast…" at bounding box center [296, 125] width 187 height 10
select select "4"
click at [203, 120] on select "Please Choose One Arborvitae Azalea Yew Boxwood Juniper [PERSON_NAME] Cotoneast…" at bounding box center [296, 125] width 187 height 10
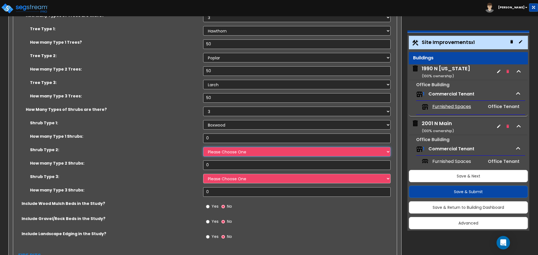
click at [237, 152] on select "Please Choose One Arborvitae Azalea Yew Boxwood Juniper [PERSON_NAME] Cotoneast…" at bounding box center [296, 152] width 187 height 10
select select "2"
click at [203, 147] on select "Please Choose One Arborvitae Azalea Yew Boxwood Juniper [PERSON_NAME] Cotoneast…" at bounding box center [296, 152] width 187 height 10
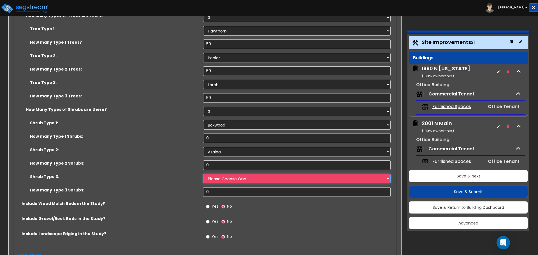
click at [230, 181] on select "Please Choose One Arborvitae Azalea Yew Boxwood Juniper [PERSON_NAME] Cotoneast…" at bounding box center [296, 179] width 187 height 10
select select "1"
click at [203, 174] on select "Please Choose One Arborvitae Azalea Yew Boxwood Juniper [PERSON_NAME] Cotoneast…" at bounding box center [296, 179] width 187 height 10
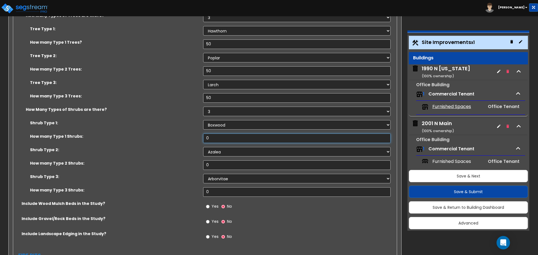
drag, startPoint x: 217, startPoint y: 136, endPoint x: 155, endPoint y: 129, distance: 61.7
click at [155, 129] on div "Shrub Type 1: Please Choose One Arborvitae Azalea Yew Boxwood Juniper [PERSON_N…" at bounding box center [203, 160] width 372 height 81
type input "200"
drag, startPoint x: 215, startPoint y: 163, endPoint x: 183, endPoint y: 163, distance: 31.1
click at [183, 163] on div "How many Type 2 Shrubs: 0" at bounding box center [203, 166] width 380 height 13
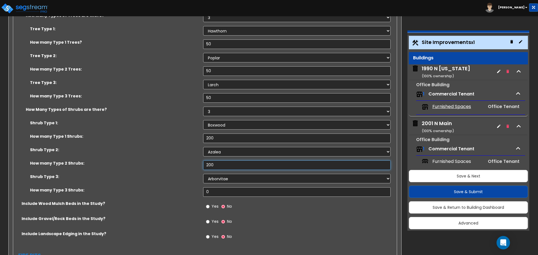
type input "200"
drag, startPoint x: 224, startPoint y: 194, endPoint x: 181, endPoint y: 189, distance: 43.1
click at [181, 189] on div "How many Type 3 Shrubs: 0" at bounding box center [203, 193] width 380 height 13
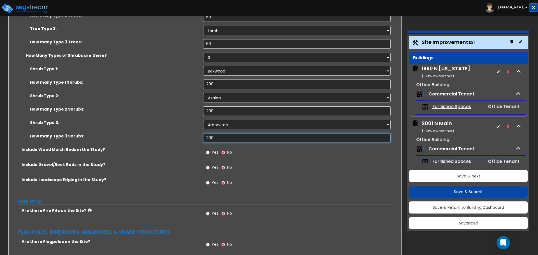
scroll to position [1541, 0]
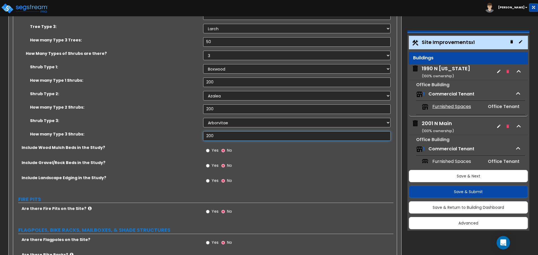
type input "200"
click at [207, 150] on input "Yes" at bounding box center [208, 151] width 4 height 6
radio input "true"
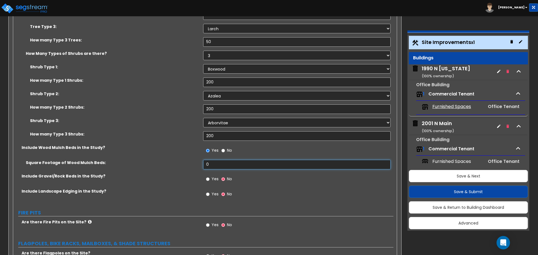
drag, startPoint x: 215, startPoint y: 166, endPoint x: 176, endPoint y: 162, distance: 39.5
click at [176, 162] on div "Square Footage of Wood Mulch Beds: 0" at bounding box center [203, 166] width 380 height 13
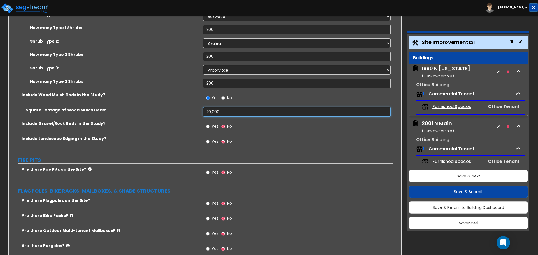
scroll to position [1597, 0]
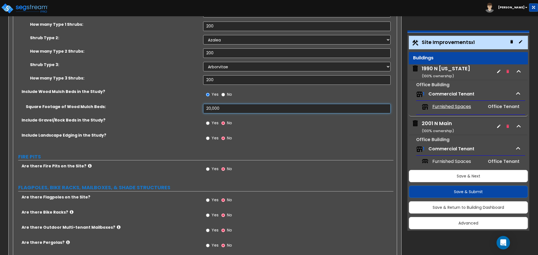
type input "20,000"
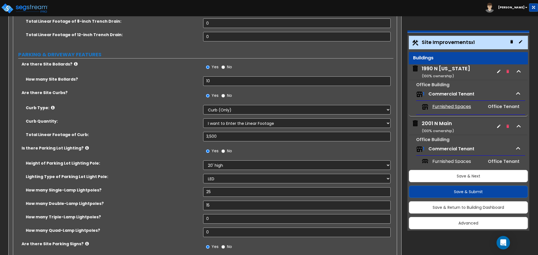
scroll to position [308, 0]
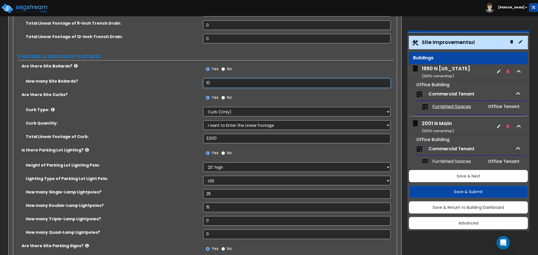
drag, startPoint x: 213, startPoint y: 83, endPoint x: 185, endPoint y: 83, distance: 28.3
click at [185, 83] on div "How many Site Bollards? 10" at bounding box center [203, 84] width 380 height 13
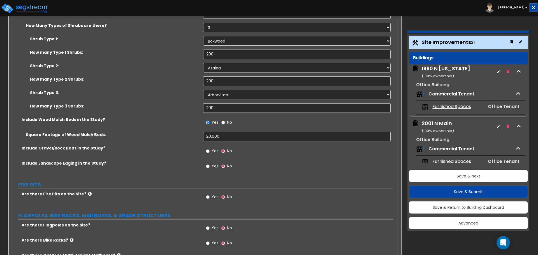
scroll to position [1681, 0]
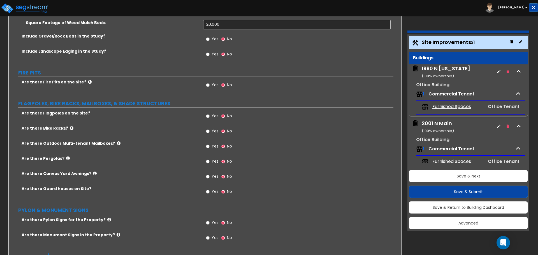
type input "20"
click at [208, 131] on input "Yes" at bounding box center [208, 131] width 4 height 6
radio input "true"
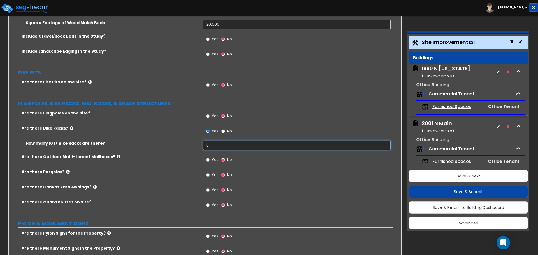
drag, startPoint x: 217, startPoint y: 146, endPoint x: 197, endPoint y: 146, distance: 20.2
click at [199, 147] on div "How many 10 ft Bike Racks are there? 0" at bounding box center [203, 147] width 380 height 13
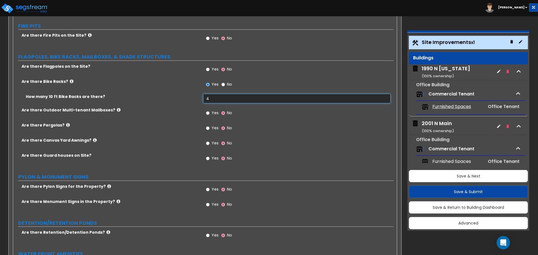
scroll to position [1737, 0]
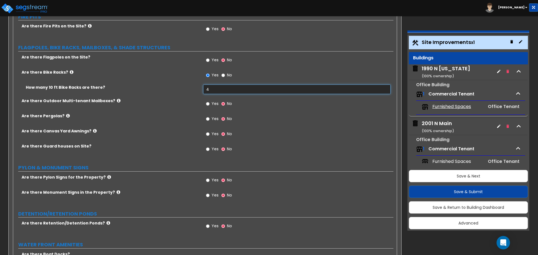
type input "4"
click at [165, 157] on div "Are there Guard houses on Site? Yes No" at bounding box center [203, 150] width 380 height 15
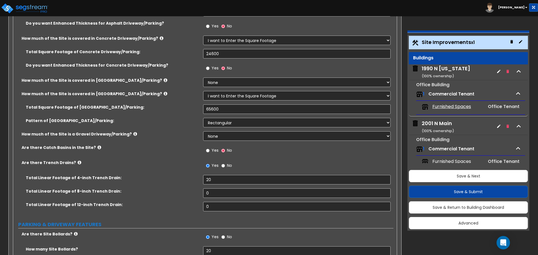
scroll to position [112, 0]
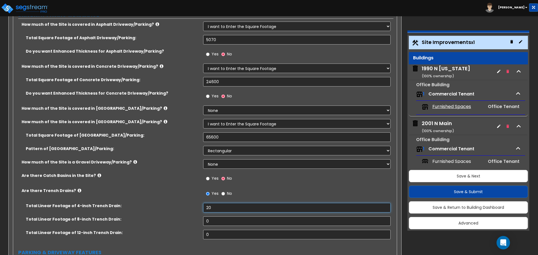
drag, startPoint x: 211, startPoint y: 208, endPoint x: 178, endPoint y: 206, distance: 33.1
click at [178, 206] on div "Total Linear Footage of 4-inch Trench Drain: 20" at bounding box center [203, 209] width 380 height 13
type input "75"
click at [208, 177] on input "Yes" at bounding box center [208, 179] width 4 height 6
radio input "true"
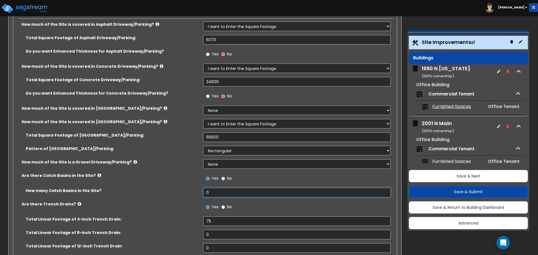
drag, startPoint x: 211, startPoint y: 193, endPoint x: 178, endPoint y: 189, distance: 33.0
click at [178, 189] on div "How many Catch Basins in the Site? 0" at bounding box center [203, 194] width 380 height 13
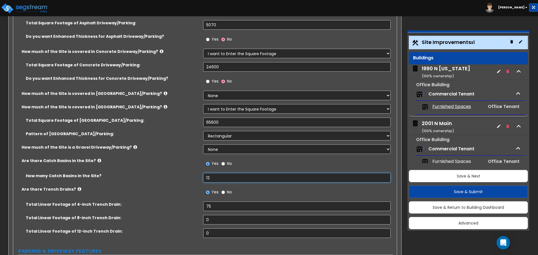
scroll to position [140, 0]
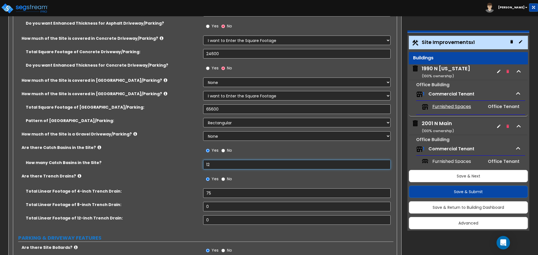
type input "12"
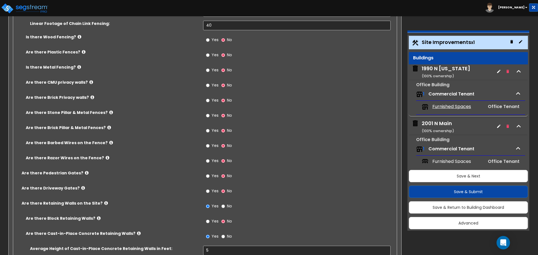
scroll to position [1120, 0]
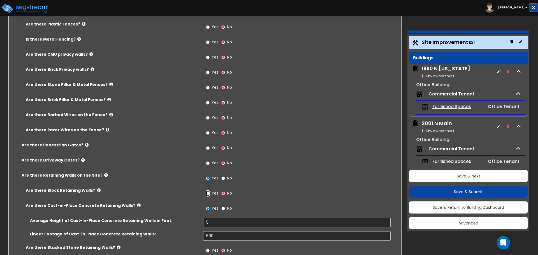
click at [207, 193] on input "Yes" at bounding box center [208, 193] width 4 height 6
radio input "true"
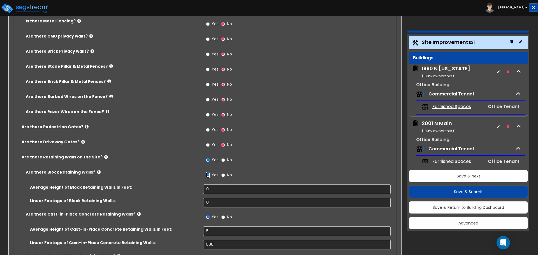
scroll to position [1148, 0]
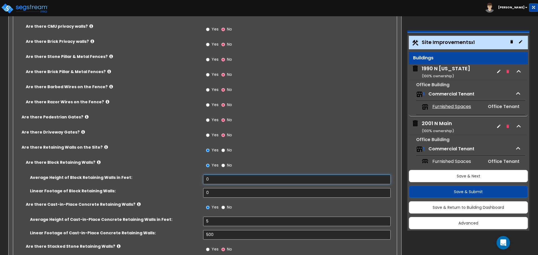
drag, startPoint x: 217, startPoint y: 176, endPoint x: 160, endPoint y: 176, distance: 56.3
click at [163, 168] on div "Are there Block Retaining Walls? Yes No Average Height of Block Retaining Walls…" at bounding box center [203, 217] width 372 height 114
type input "10"
drag, startPoint x: 212, startPoint y: 191, endPoint x: 184, endPoint y: 192, distance: 27.5
click at [193, 193] on div "Linear Footage of Block Retaining Walls: 0" at bounding box center [203, 194] width 380 height 13
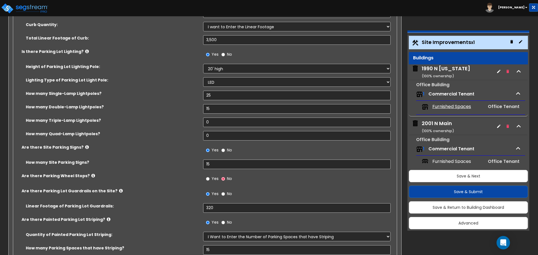
scroll to position [196, 0]
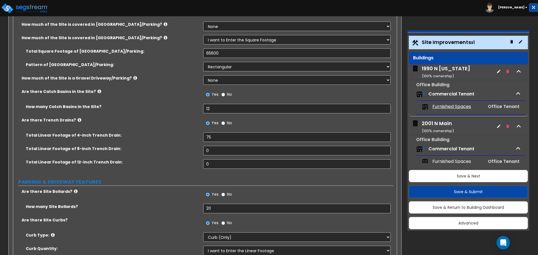
type input "115"
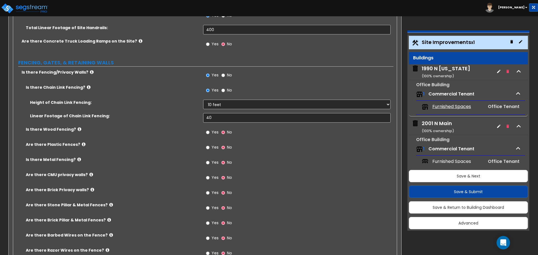
scroll to position [1008, 0]
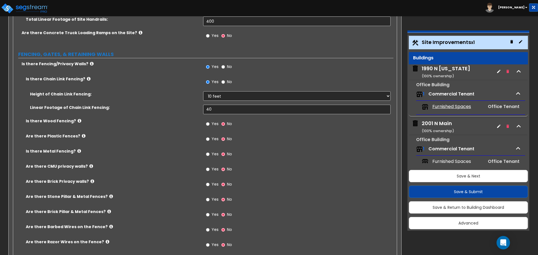
click at [203, 152] on div "Yes No" at bounding box center [219, 154] width 32 height 13
click at [209, 154] on input "Yes" at bounding box center [208, 154] width 4 height 6
radio input "true"
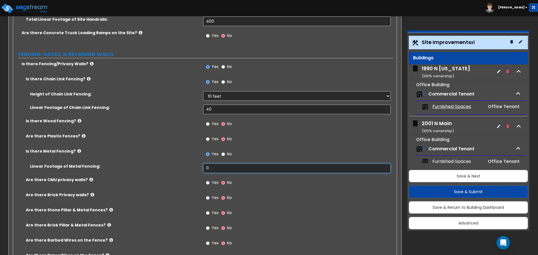
drag, startPoint x: 216, startPoint y: 169, endPoint x: 152, endPoint y: 168, distance: 63.9
click at [153, 168] on div "Linear Footage of Metal Fencing: 0" at bounding box center [203, 170] width 380 height 13
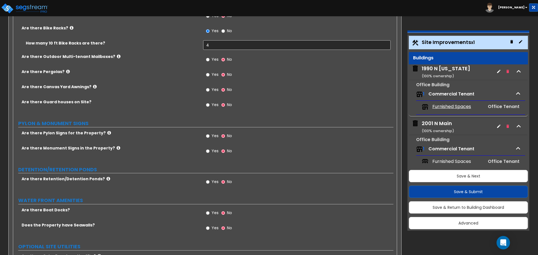
scroll to position [1849, 0]
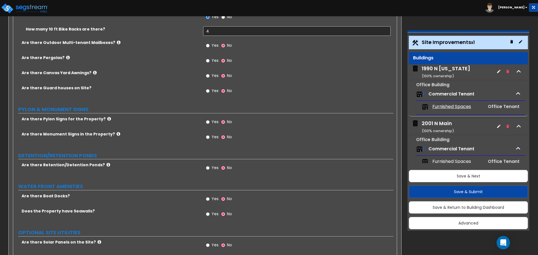
type input "300"
click at [206, 139] on input "Yes" at bounding box center [208, 137] width 4 height 6
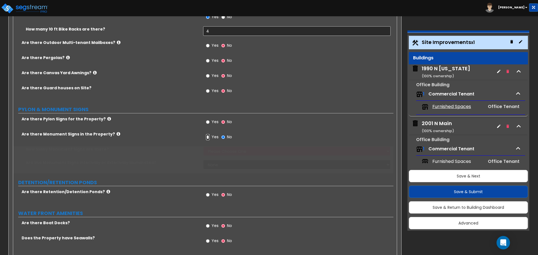
radio input "true"
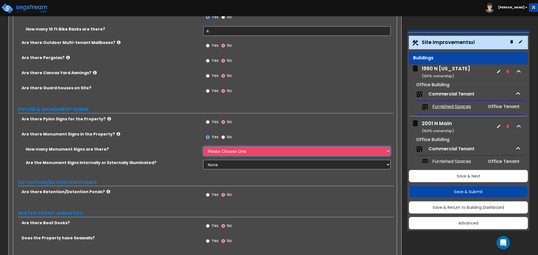
click at [224, 149] on select "Please Choose One 1 2 3" at bounding box center [296, 151] width 187 height 10
select select "1"
click at [203, 146] on select "Please Choose One 1 2 3" at bounding box center [296, 151] width 187 height 10
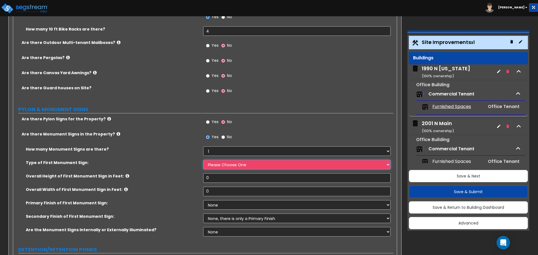
click at [228, 167] on select "Please Choose One Flat Signboard on top of a Base Flat Signboard attached to a …" at bounding box center [296, 165] width 187 height 10
select select "1"
click at [203, 160] on select "Please Choose One Flat Signboard on top of a Base Flat Signboard attached to a …" at bounding box center [296, 165] width 187 height 10
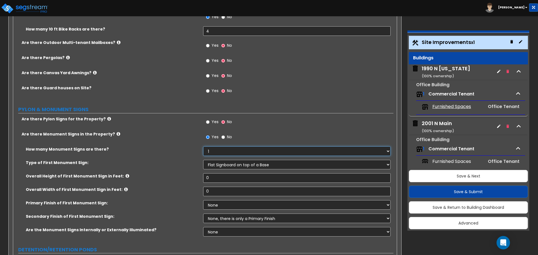
click at [244, 154] on select "Please Choose One 1 2 3" at bounding box center [296, 151] width 187 height 10
select select "2"
click at [203, 146] on select "Please Choose One 1 2 3" at bounding box center [296, 151] width 187 height 10
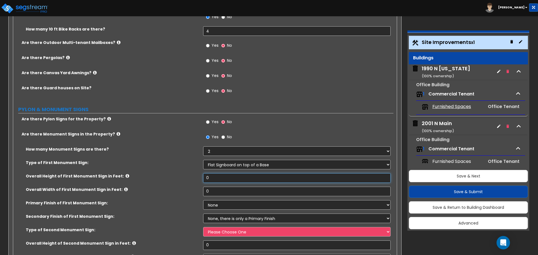
drag, startPoint x: 223, startPoint y: 178, endPoint x: 180, endPoint y: 173, distance: 43.2
click at [173, 174] on div "Overall Height of First Monument Sign in Feet: 0" at bounding box center [203, 179] width 380 height 13
type input "6"
drag, startPoint x: 203, startPoint y: 189, endPoint x: 192, endPoint y: 190, distance: 11.3
click at [192, 190] on div "Overall Width of First Monument Sign in Feet: 0" at bounding box center [203, 193] width 380 height 13
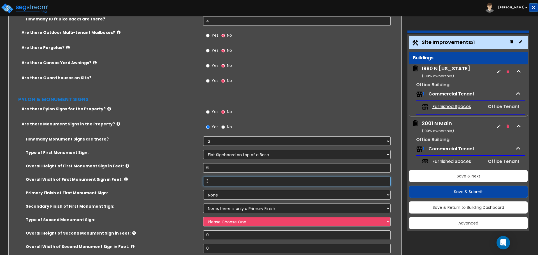
scroll to position [1877, 0]
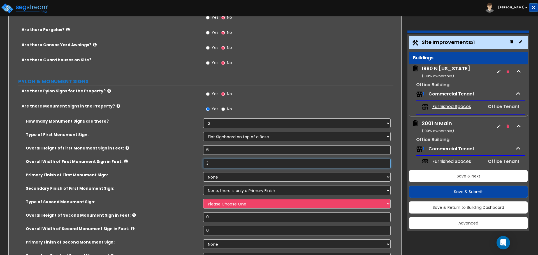
type input "3"
click at [228, 176] on select "None Paint/Stucco Finish Brick Finish Stone Finish Metal Composite Finish Vinyl…" at bounding box center [296, 177] width 187 height 10
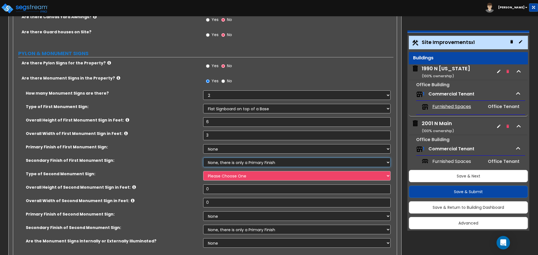
click at [234, 165] on select "None, there is only a Primary Finish Paint/Stucco Finish Brick Finish Stone Fin…" at bounding box center [296, 163] width 187 height 10
click at [203, 158] on select "None, there is only a Primary Finish Paint/Stucco Finish Brick Finish Stone Fin…" at bounding box center [296, 163] width 187 height 10
click at [242, 149] on select "None Paint/Stucco Finish Brick Finish Stone Finish Metal Composite Finish Vinyl…" at bounding box center [296, 149] width 187 height 10
click at [203, 144] on select "None Paint/Stucco Finish Brick Finish Stone Finish Metal Composite Finish Vinyl…" at bounding box center [296, 149] width 187 height 10
click at [227, 172] on select "Please Choose One Flat Signboard on top of a Base Flat Signboard attached to a …" at bounding box center [296, 176] width 187 height 10
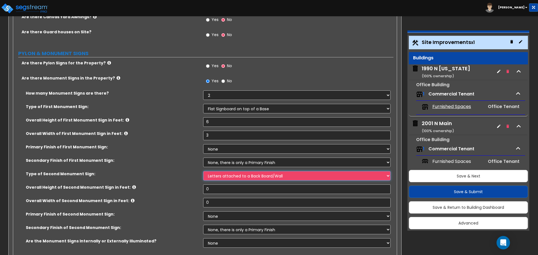
click at [203, 171] on select "Please Choose One Flat Signboard on top of a Base Flat Signboard attached to a …" at bounding box center [296, 176] width 187 height 10
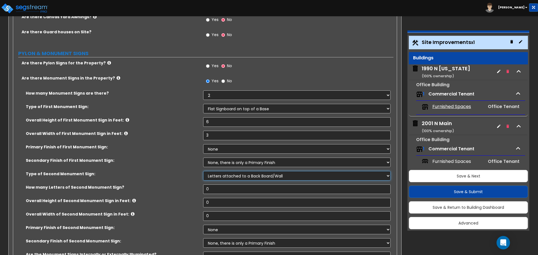
click at [227, 176] on select "Please Choose One Flat Signboard on top of a Base Flat Signboard attached to a …" at bounding box center [296, 176] width 187 height 10
select select "2"
click at [203, 171] on select "Please Choose One Flat Signboard on top of a Base Flat Signboard attached to a …" at bounding box center [296, 176] width 187 height 10
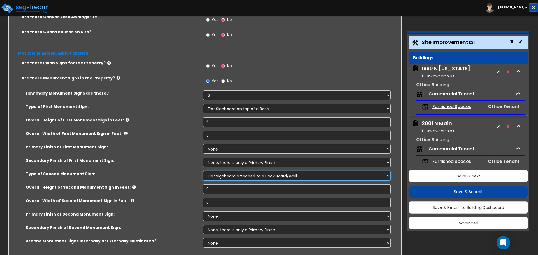
scroll to position [1933, 0]
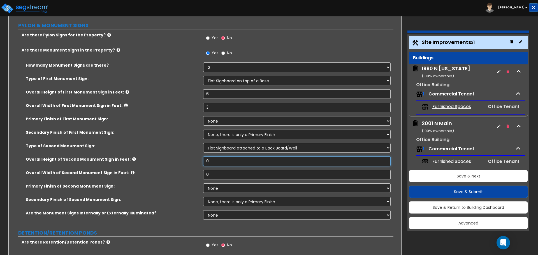
drag, startPoint x: 217, startPoint y: 162, endPoint x: 180, endPoint y: 158, distance: 37.5
click at [182, 158] on div "Overall Height of Second Monument Sign in Feet: 0" at bounding box center [203, 163] width 380 height 13
type input "5"
drag, startPoint x: 218, startPoint y: 175, endPoint x: 167, endPoint y: 178, distance: 51.1
click at [167, 178] on div "Overall Width of Second Monument Sign in Feet: 0" at bounding box center [203, 176] width 380 height 13
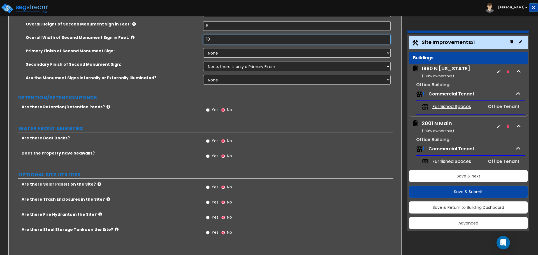
scroll to position [2081, 0]
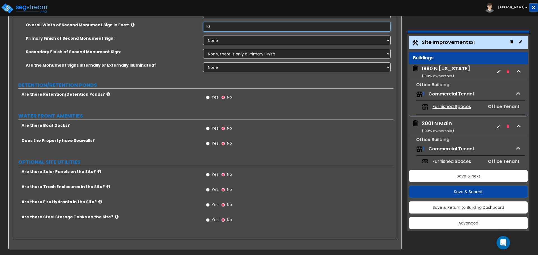
type input "10"
click at [207, 190] on input "Yes" at bounding box center [208, 190] width 4 height 6
radio input "true"
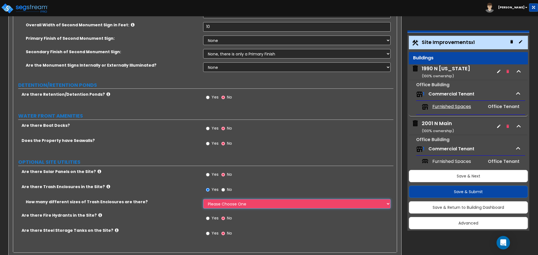
click at [241, 203] on select "Please Choose One 1 2 3" at bounding box center [296, 204] width 187 height 10
click at [241, 204] on select "Please Choose One 1 2 3" at bounding box center [296, 204] width 187 height 10
drag, startPoint x: 36, startPoint y: 92, endPoint x: 38, endPoint y: 93, distance: 3.1
click at [38, 93] on label "Are there Retention/Detention Ponds?" at bounding box center [110, 95] width 177 height 6
drag, startPoint x: 40, startPoint y: 94, endPoint x: 81, endPoint y: 96, distance: 40.9
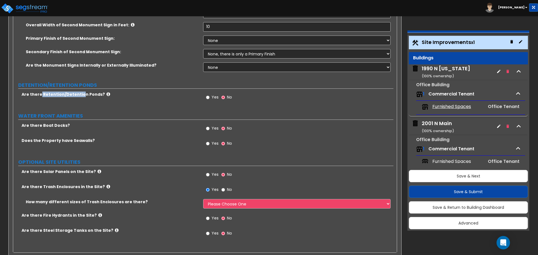
click at [81, 96] on label "Are there Retention/Detention Ponds?" at bounding box center [110, 95] width 177 height 6
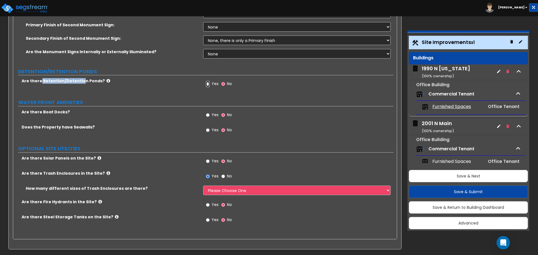
click at [209, 85] on input "Yes" at bounding box center [208, 84] width 4 height 6
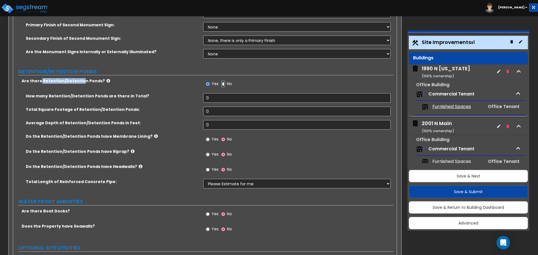
click at [223, 82] on input "No" at bounding box center [223, 84] width 4 height 6
radio input "false"
radio input "true"
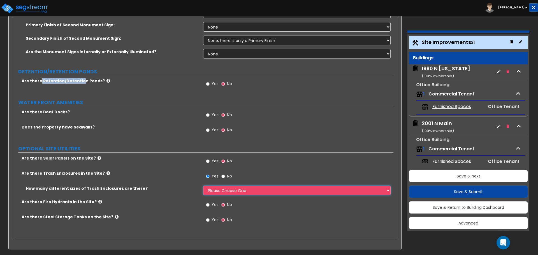
click at [226, 191] on select "Please Choose One 1 2 3" at bounding box center [296, 191] width 187 height 10
select select "1"
click at [203, 186] on select "Please Choose One 1 2 3" at bounding box center [296, 191] width 187 height 10
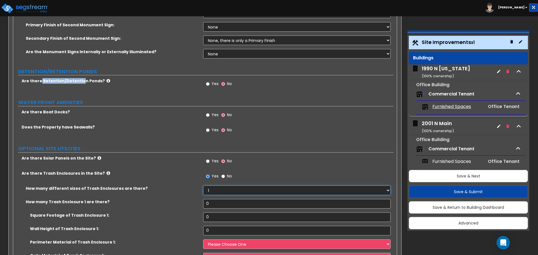
scroll to position [2122, 0]
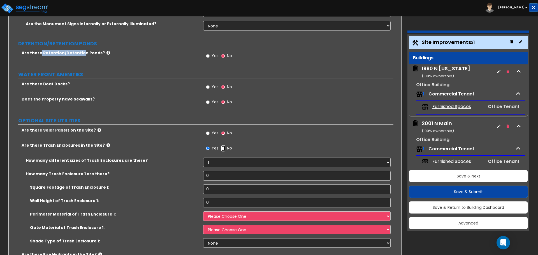
click at [224, 146] on input "No" at bounding box center [223, 148] width 4 height 6
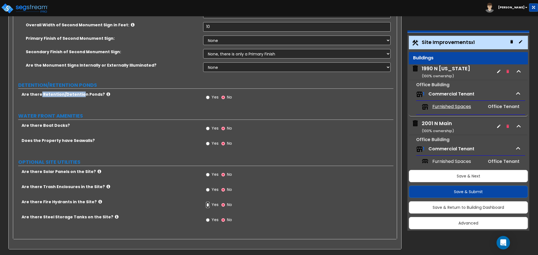
click at [208, 204] on input "Yes" at bounding box center [208, 205] width 4 height 6
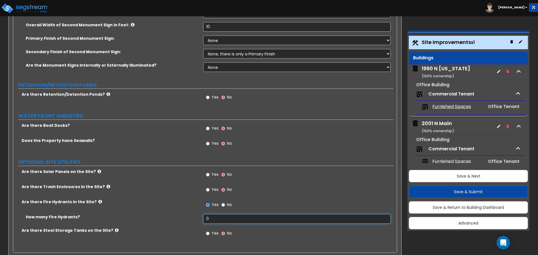
drag, startPoint x: 213, startPoint y: 217, endPoint x: 198, endPoint y: 217, distance: 14.9
click at [198, 217] on div "How many Fire Hydrants? 0" at bounding box center [203, 220] width 380 height 13
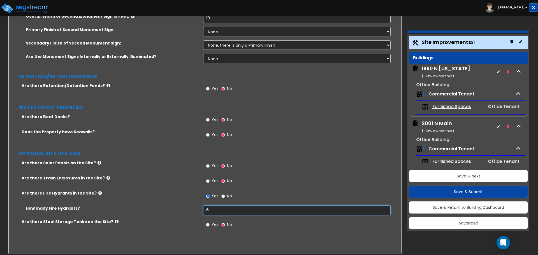
scroll to position [2094, 0]
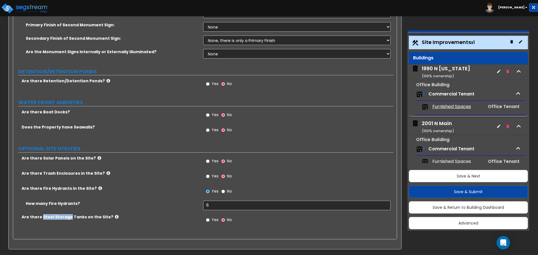
drag, startPoint x: 41, startPoint y: 217, endPoint x: 68, endPoint y: 218, distance: 27.2
click at [68, 218] on label "Are there Steel Storage Tanks on the Site?" at bounding box center [110, 217] width 177 height 6
click at [458, 176] on button "Save & Next" at bounding box center [468, 176] width 119 height 12
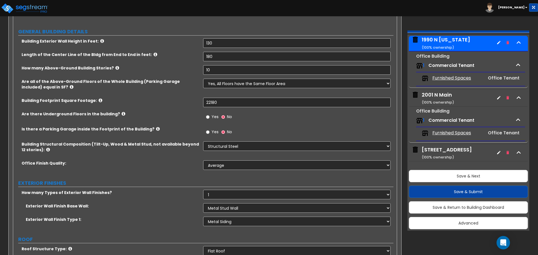
scroll to position [84, 0]
click at [260, 146] on select "Please Choose One Tilt-up Wall Construction Reinforced Concrete Structural Stee…" at bounding box center [296, 146] width 187 height 10
click at [203, 141] on select "Please Choose One Tilt-up Wall Construction Reinforced Concrete Structural Stee…" at bounding box center [296, 146] width 187 height 10
drag, startPoint x: 214, startPoint y: 42, endPoint x: 190, endPoint y: 44, distance: 23.3
click at [190, 44] on div "Building Exterior Wall Height in Feet: 130" at bounding box center [203, 44] width 380 height 13
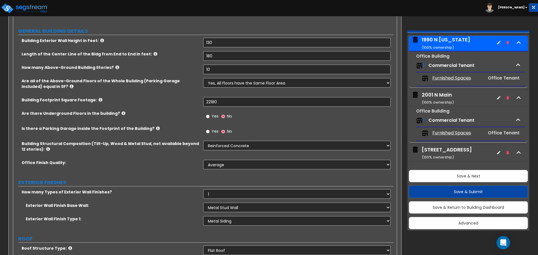
click at [200, 42] on div "Building Exterior Wall Height in Feet:" at bounding box center [108, 41] width 190 height 6
click at [210, 42] on input "130" at bounding box center [296, 43] width 187 height 10
click at [257, 83] on select "Yes, All Floors have the Same Floor Area No, Not All Floor Areas are the Same" at bounding box center [296, 83] width 187 height 10
click at [183, 68] on label "How many Above-Ground Building Stories?" at bounding box center [110, 68] width 177 height 6
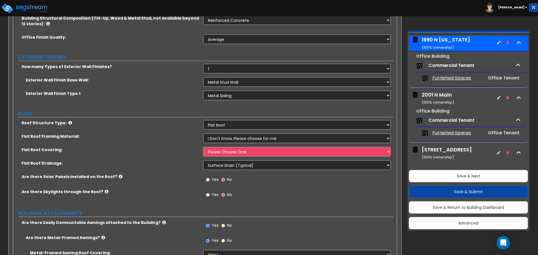
scroll to position [224, 0]
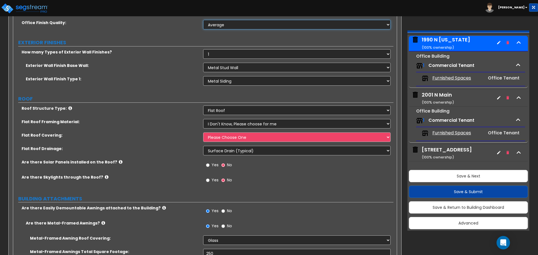
click at [224, 22] on select "Low Average High" at bounding box center [296, 25] width 187 height 10
click at [203, 20] on select "Low Average High" at bounding box center [296, 25] width 187 height 10
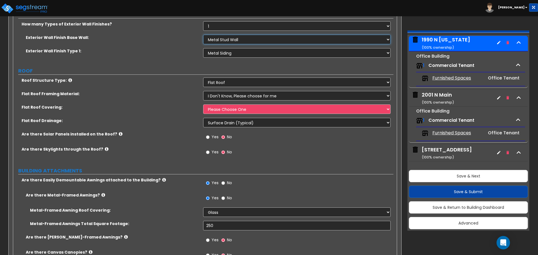
click at [237, 40] on select "I Don't Know, Please Choose for me Concrete Masonry Units (CMU) Cast-in-Place C…" at bounding box center [296, 40] width 187 height 10
click at [203, 35] on select "I Don't Know, Please Choose for me Concrete Masonry Units (CMU) Cast-in-Place C…" at bounding box center [296, 40] width 187 height 10
click at [246, 53] on select "Please Choose One No Finish/Shared Wall No Wall Brick Veneer Stone Veneer Wood …" at bounding box center [296, 53] width 187 height 10
click at [203, 48] on select "Please Choose One No Finish/Shared Wall No Wall Brick Veneer Stone Veneer Wood …" at bounding box center [296, 53] width 187 height 10
click at [231, 107] on select "Please Choose One Rolled Asphalt PVC Membrane Plastic (EPDM) Membrane Asphalt F…" at bounding box center [296, 109] width 187 height 10
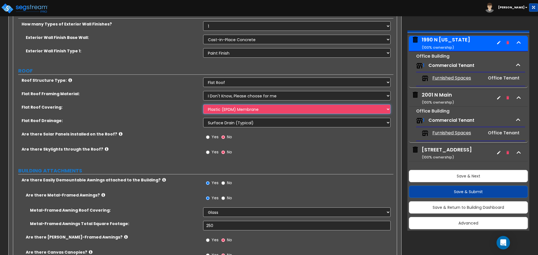
click at [203, 104] on select "Please Choose One Rolled Asphalt PVC Membrane Plastic (EPDM) Membrane Asphalt F…" at bounding box center [296, 109] width 187 height 10
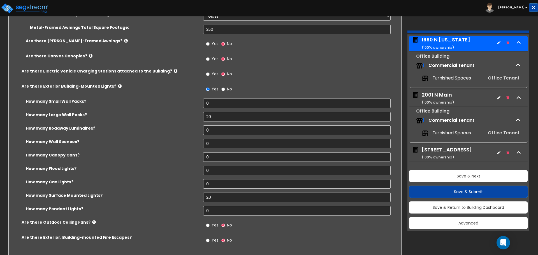
scroll to position [476, 0]
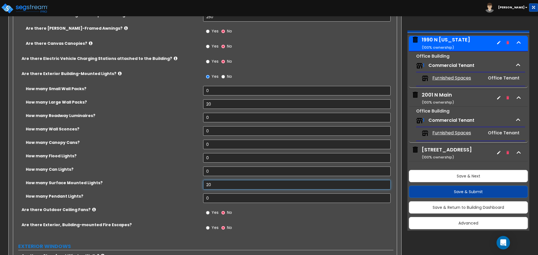
drag, startPoint x: 213, startPoint y: 186, endPoint x: 202, endPoint y: 186, distance: 10.6
click at [202, 186] on div "How many Surface Mounted Lights? 20" at bounding box center [203, 186] width 380 height 13
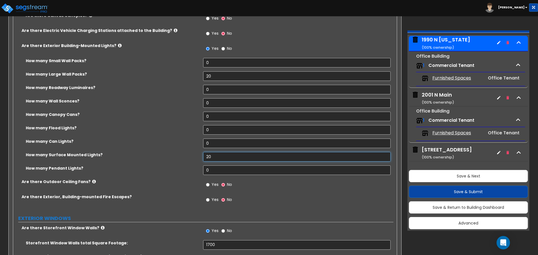
scroll to position [532, 0]
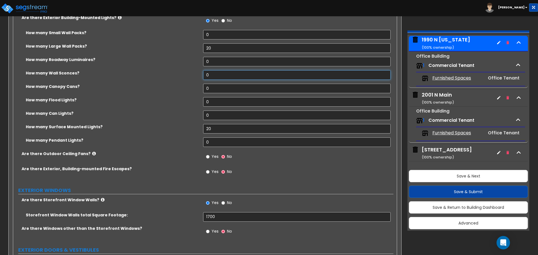
drag, startPoint x: 216, startPoint y: 75, endPoint x: 166, endPoint y: 72, distance: 49.4
click at [166, 72] on div "How many Wall Sconces? 0" at bounding box center [203, 76] width 380 height 13
drag, startPoint x: 218, startPoint y: 104, endPoint x: 176, endPoint y: 102, distance: 42.0
click at [176, 103] on div "How many Flood Lights? 0" at bounding box center [203, 103] width 380 height 13
drag, startPoint x: 213, startPoint y: 48, endPoint x: 198, endPoint y: 48, distance: 14.6
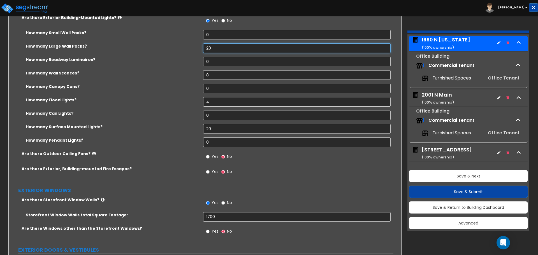
click at [198, 48] on div "How many Large Wall Packs? 20" at bounding box center [203, 49] width 380 height 13
drag, startPoint x: 215, startPoint y: 34, endPoint x: 184, endPoint y: 32, distance: 30.9
click at [184, 32] on div "How many Small Wall Packs? 0" at bounding box center [203, 36] width 380 height 13
drag, startPoint x: 202, startPoint y: 129, endPoint x: 196, endPoint y: 129, distance: 5.9
click at [196, 129] on div "How many Surface Mounted Lights? 20" at bounding box center [203, 130] width 380 height 13
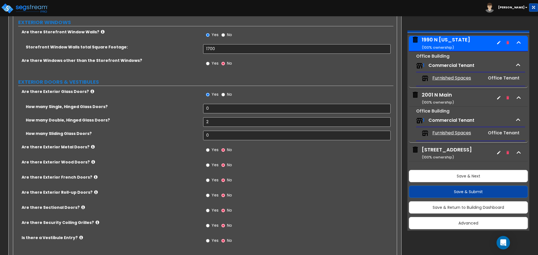
scroll to position [728, 0]
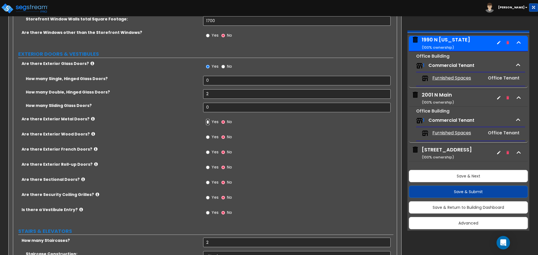
click at [207, 123] on input "Yes" at bounding box center [208, 122] width 4 height 6
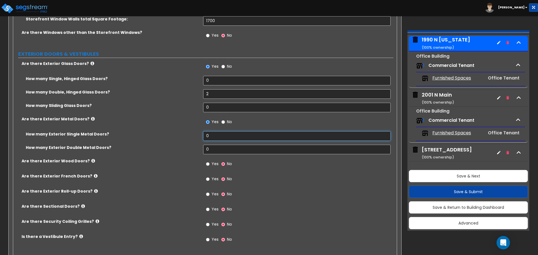
drag, startPoint x: 212, startPoint y: 136, endPoint x: 183, endPoint y: 134, distance: 29.2
click at [185, 134] on div "How many Exterior Single Metal Doors? 0" at bounding box center [203, 137] width 380 height 13
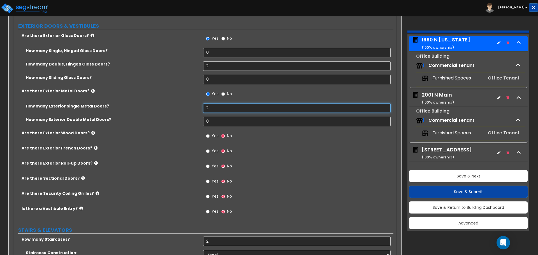
drag, startPoint x: 215, startPoint y: 109, endPoint x: 189, endPoint y: 108, distance: 26.1
click at [189, 108] on div "How many Exterior Single Metal Doors? 2" at bounding box center [203, 109] width 380 height 13
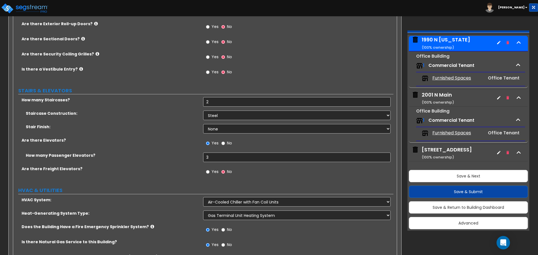
scroll to position [896, 0]
click at [218, 114] on select "Please Choose One Concrete Steel Wood Please Choose For Me" at bounding box center [296, 115] width 187 height 10
click at [200, 121] on div "Staircase Construction: Please Choose One Concrete Steel Wood Please Choose For…" at bounding box center [203, 116] width 380 height 13
click at [220, 127] on select "None Tile Wood Laminate VCT Sheet Carpet Sheet Vinyl Carpet Tile" at bounding box center [296, 129] width 187 height 10
drag, startPoint x: 191, startPoint y: 125, endPoint x: 198, endPoint y: 125, distance: 7.0
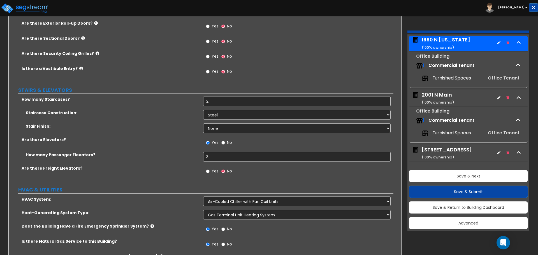
click at [192, 125] on label "Stair Finish:" at bounding box center [112, 127] width 173 height 6
click at [215, 118] on select "Please Choose One Concrete Steel Wood Please Choose For Me" at bounding box center [296, 115] width 187 height 10
click at [203, 110] on select "Please Choose One Concrete Steel Wood Please Choose For Me" at bounding box center [296, 115] width 187 height 10
click at [214, 131] on select "None Tile Wood Laminate VCT Sheet Carpet Sheet Vinyl Carpet Tile" at bounding box center [296, 129] width 187 height 10
drag, startPoint x: 218, startPoint y: 129, endPoint x: 208, endPoint y: 132, distance: 11.1
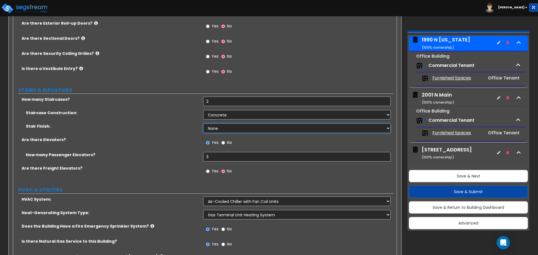
click at [218, 129] on select "None Tile Wood Laminate VCT Sheet Carpet Sheet Vinyl Carpet Tile" at bounding box center [296, 129] width 187 height 10
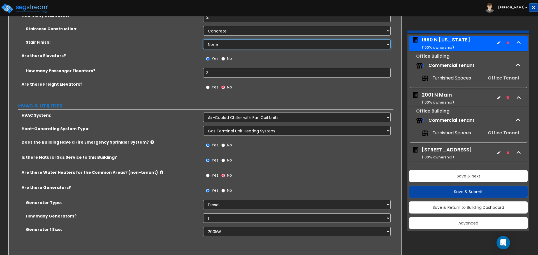
scroll to position [991, 0]
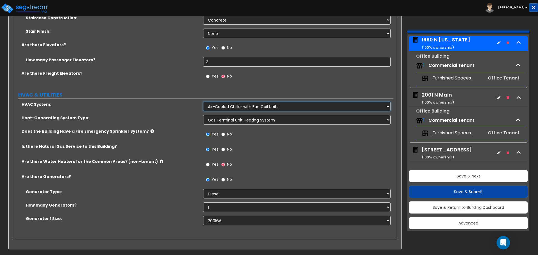
click at [279, 109] on select "Please Choose One Furnace-Condenser Forced Air Split Heating/Cooling Systems He…" at bounding box center [296, 107] width 187 height 10
click at [270, 120] on select "Please Choose One Electric Boiler Heating System Gas Terminal Unit Heating Syst…" at bounding box center [296, 120] width 187 height 10
click at [203, 115] on select "Please Choose One Electric Boiler Heating System Gas Terminal Unit Heating Syst…" at bounding box center [296, 120] width 187 height 10
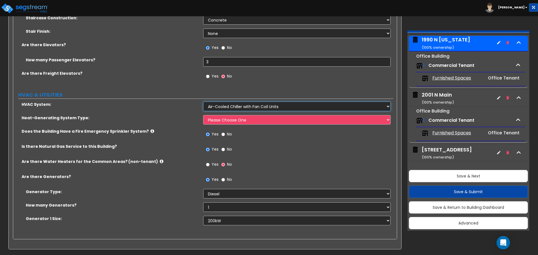
click at [265, 108] on select "Please Choose One Furnace-Condenser Forced Air Split Heating/Cooling Systems He…" at bounding box center [296, 107] width 187 height 10
click at [203, 102] on select "Please Choose One Furnace-Condenser Forced Air Split Heating/Cooling Systems He…" at bounding box center [296, 107] width 187 height 10
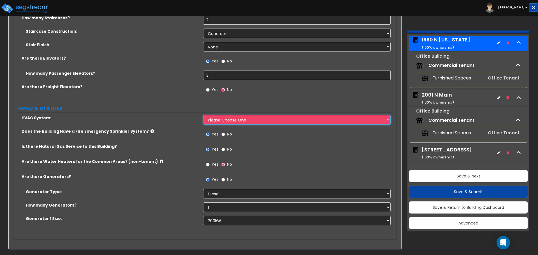
click at [253, 121] on select "Please Choose One Furnace-Condenser Forced Air Split Heating/Cooling Systems He…" at bounding box center [296, 120] width 187 height 10
click at [203, 115] on select "Please Choose One Furnace-Condenser Forced Air Split Heating/Cooling Systems He…" at bounding box center [296, 120] width 187 height 10
click at [262, 121] on select "Please Choose One Furnace-Condenser Forced Air Split Heating/Cooling Systems He…" at bounding box center [296, 120] width 187 height 10
click at [264, 121] on select "Please Choose One Furnace-Condenser Forced Air Split Heating/Cooling Systems He…" at bounding box center [296, 120] width 187 height 10
click at [454, 79] on span "Furnished Spaces" at bounding box center [451, 78] width 39 height 6
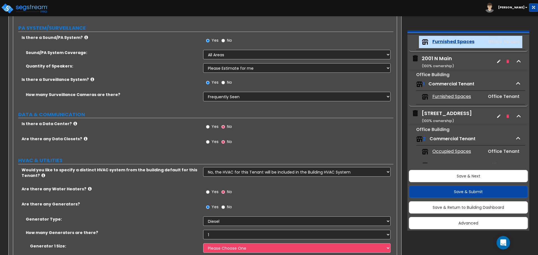
scroll to position [1549, 0]
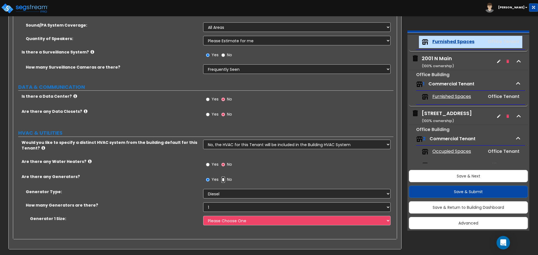
click at [221, 180] on input "No" at bounding box center [223, 180] width 4 height 6
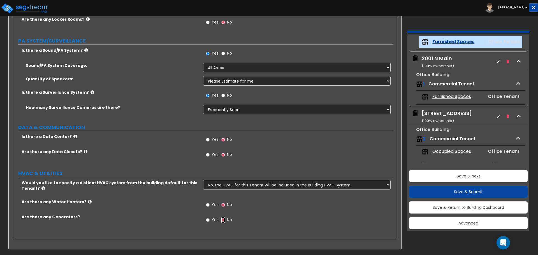
scroll to position [1508, 0]
click at [223, 184] on select "No, the HVAC for this Tenant will be included in the Building HVAC System Yes, …" at bounding box center [296, 185] width 187 height 10
click at [203, 180] on select "No, the HVAC for this Tenant will be included in the Building HVAC System Yes, …" at bounding box center [296, 185] width 187 height 10
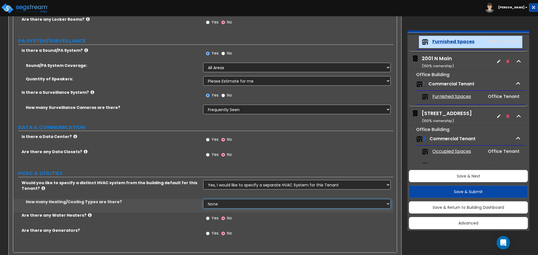
click at [227, 205] on select "None 1 2 3" at bounding box center [296, 204] width 187 height 10
click at [203, 199] on select "None 1 2 3" at bounding box center [296, 204] width 187 height 10
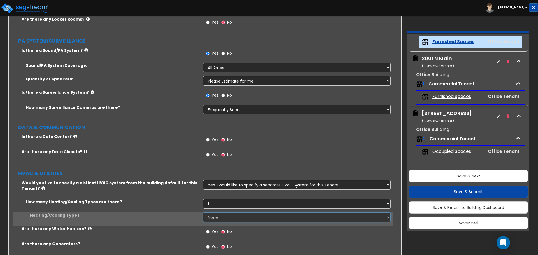
click at [225, 218] on select "None Heat Only Centralized Heating & Cooling Thru Wall Air Conditioners Mini Sp…" at bounding box center [296, 218] width 187 height 10
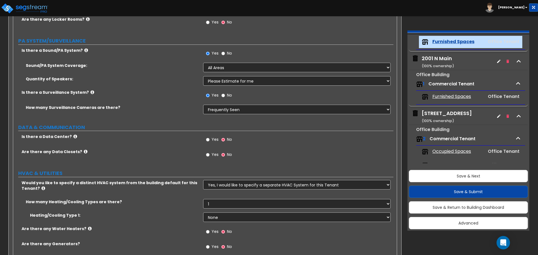
click at [190, 203] on label "How many Heating/Cooling Types are there?" at bounding box center [112, 202] width 173 height 6
click at [223, 186] on select "No, the HVAC for this Tenant will be included in the Building HVAC System Yes, …" at bounding box center [296, 185] width 187 height 10
click at [203, 180] on select "No, the HVAC for this Tenant will be included in the Building HVAC System Yes, …" at bounding box center [296, 185] width 187 height 10
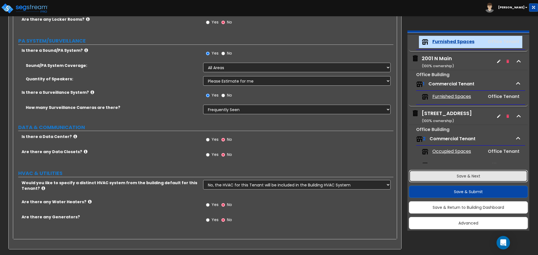
click at [442, 176] on button "Save & Next" at bounding box center [468, 176] width 119 height 12
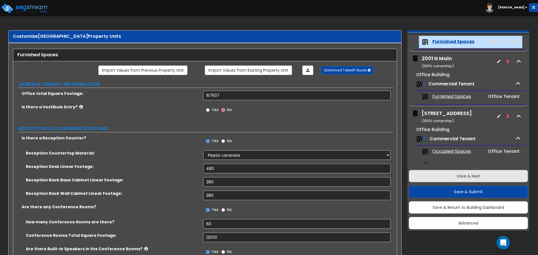
scroll to position [83, 0]
